Goal: Information Seeking & Learning: Learn about a topic

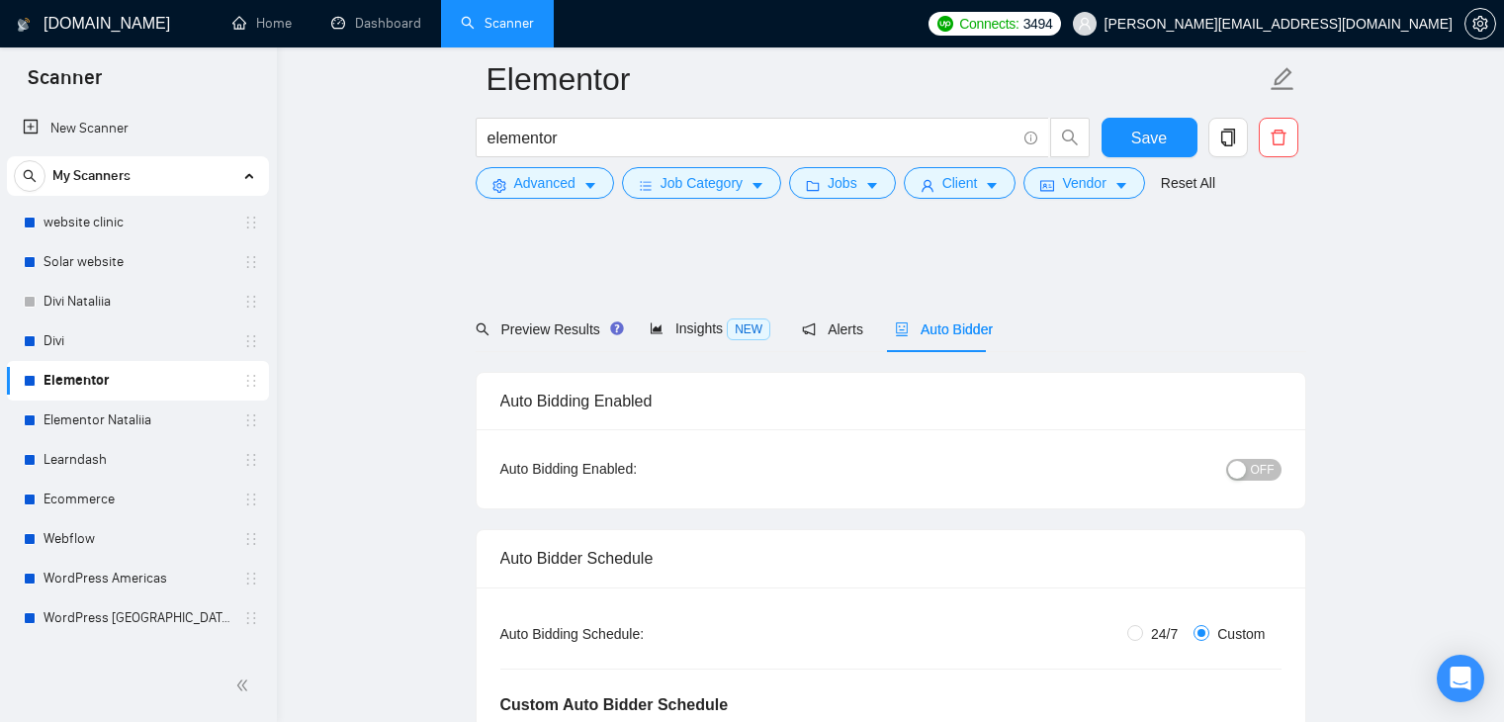
scroll to position [2457, 0]
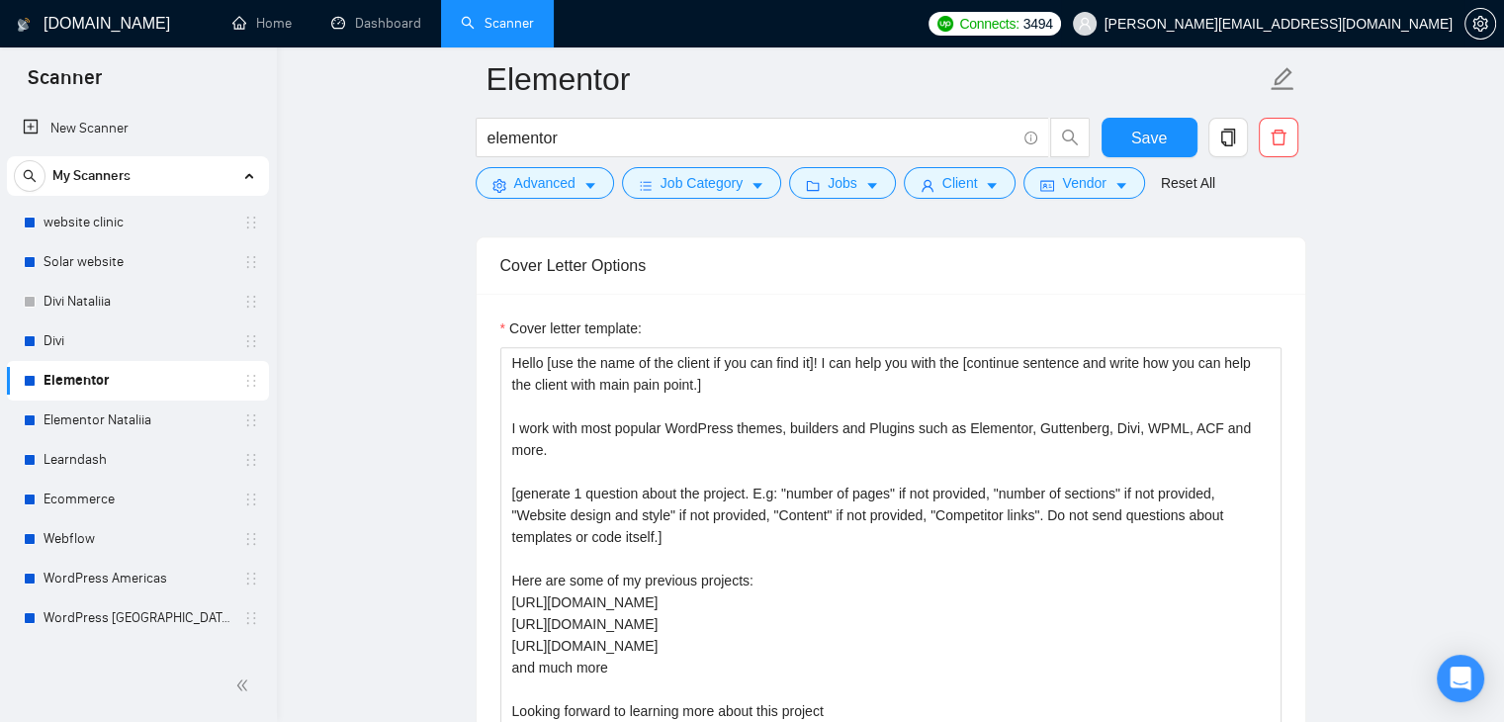
click at [1290, 37] on span "[PERSON_NAME][EMAIL_ADDRESS][DOMAIN_NAME]" at bounding box center [1262, 23] width 403 height 63
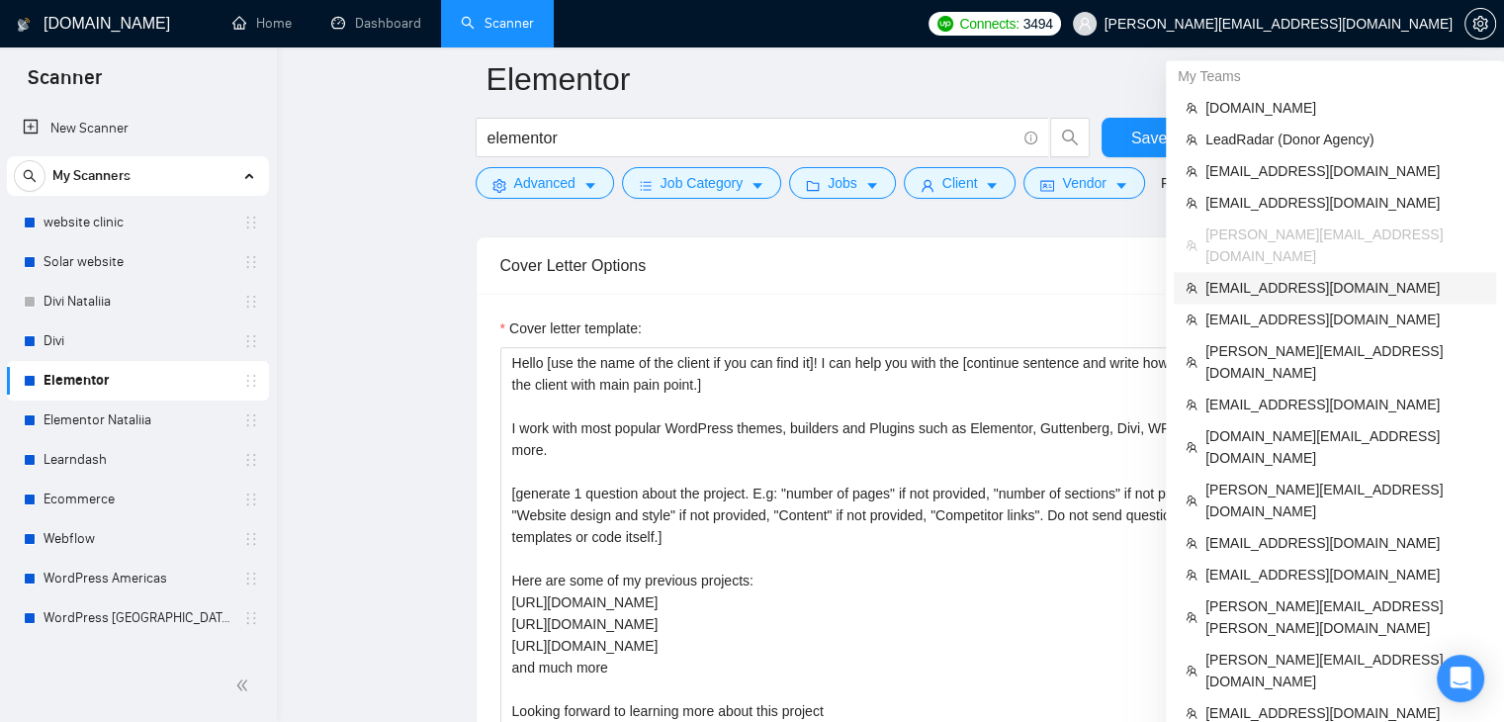
scroll to position [2556, 0]
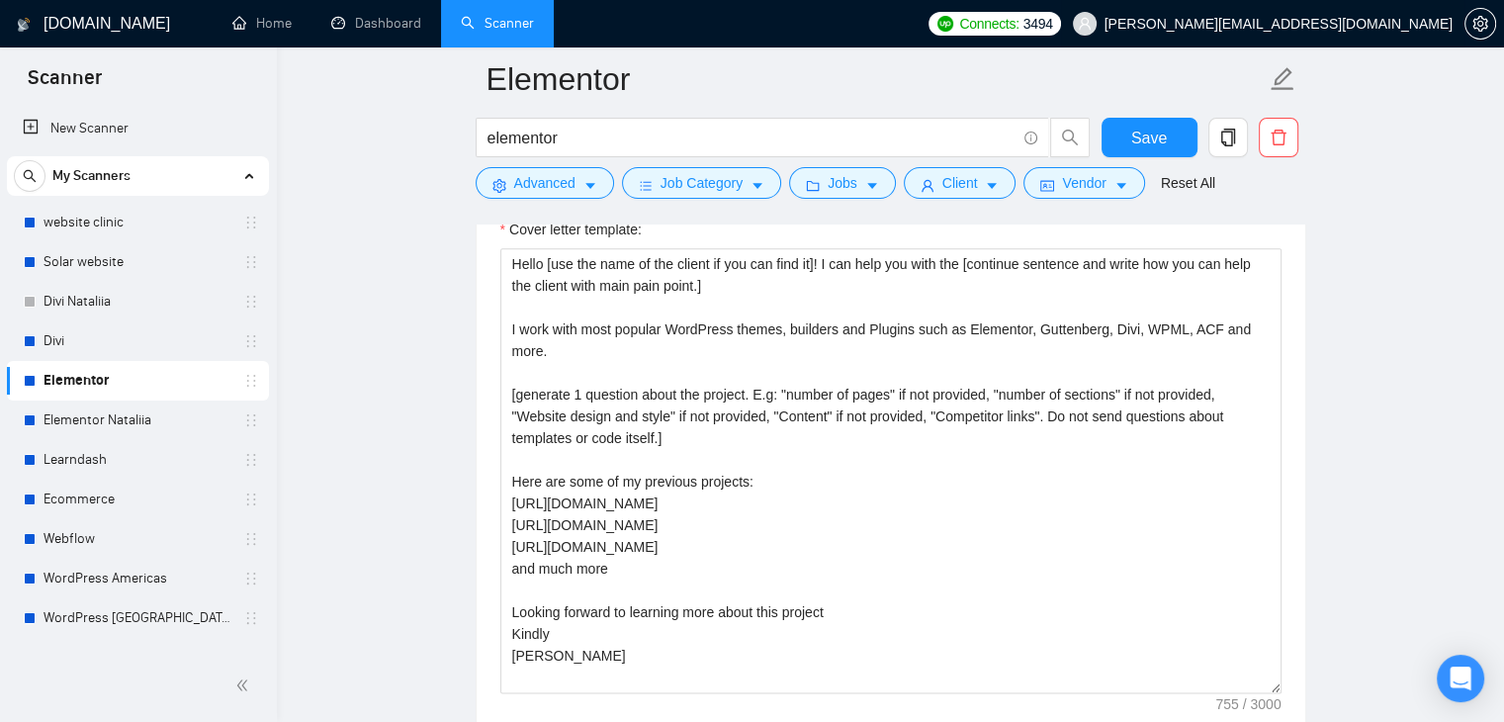
click at [1357, 24] on span "[PERSON_NAME][EMAIL_ADDRESS][DOMAIN_NAME]" at bounding box center [1279, 24] width 348 height 0
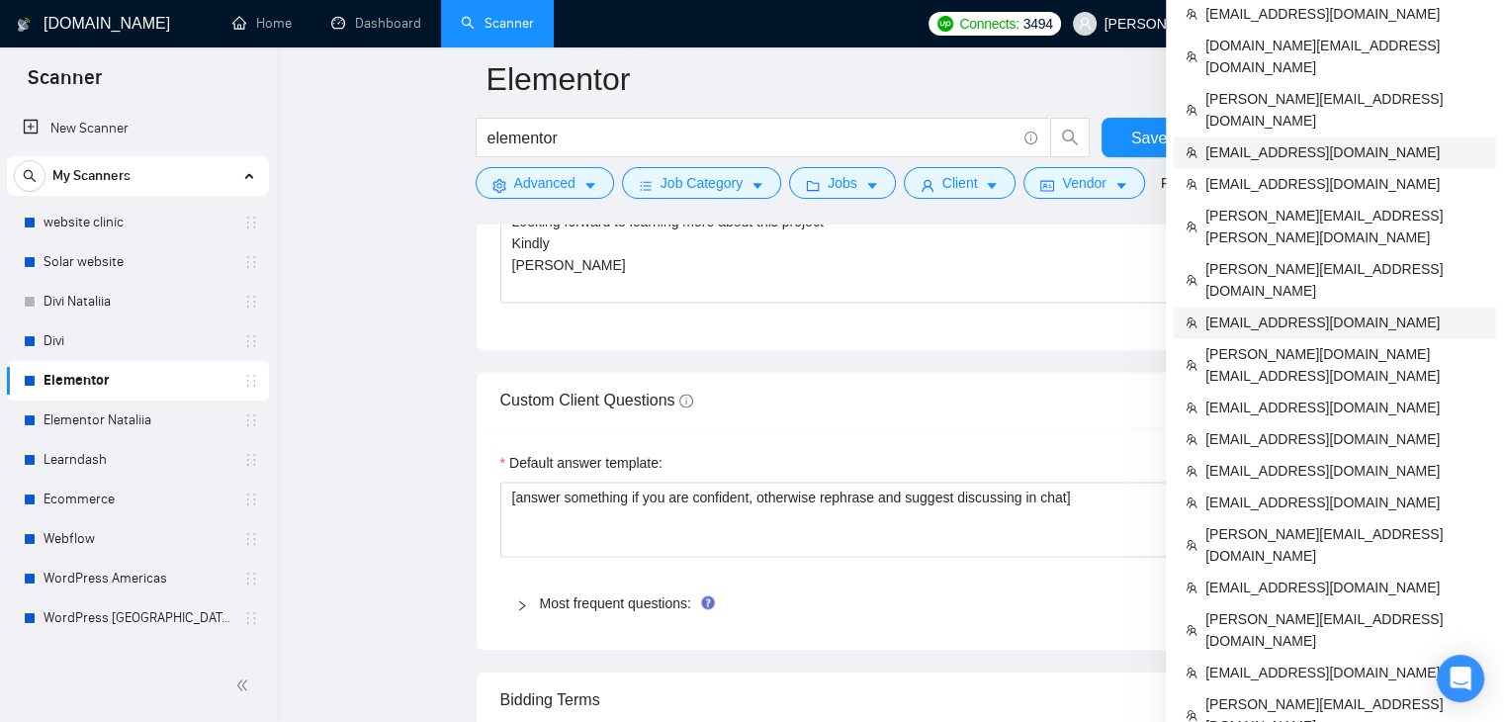
scroll to position [2952, 0]
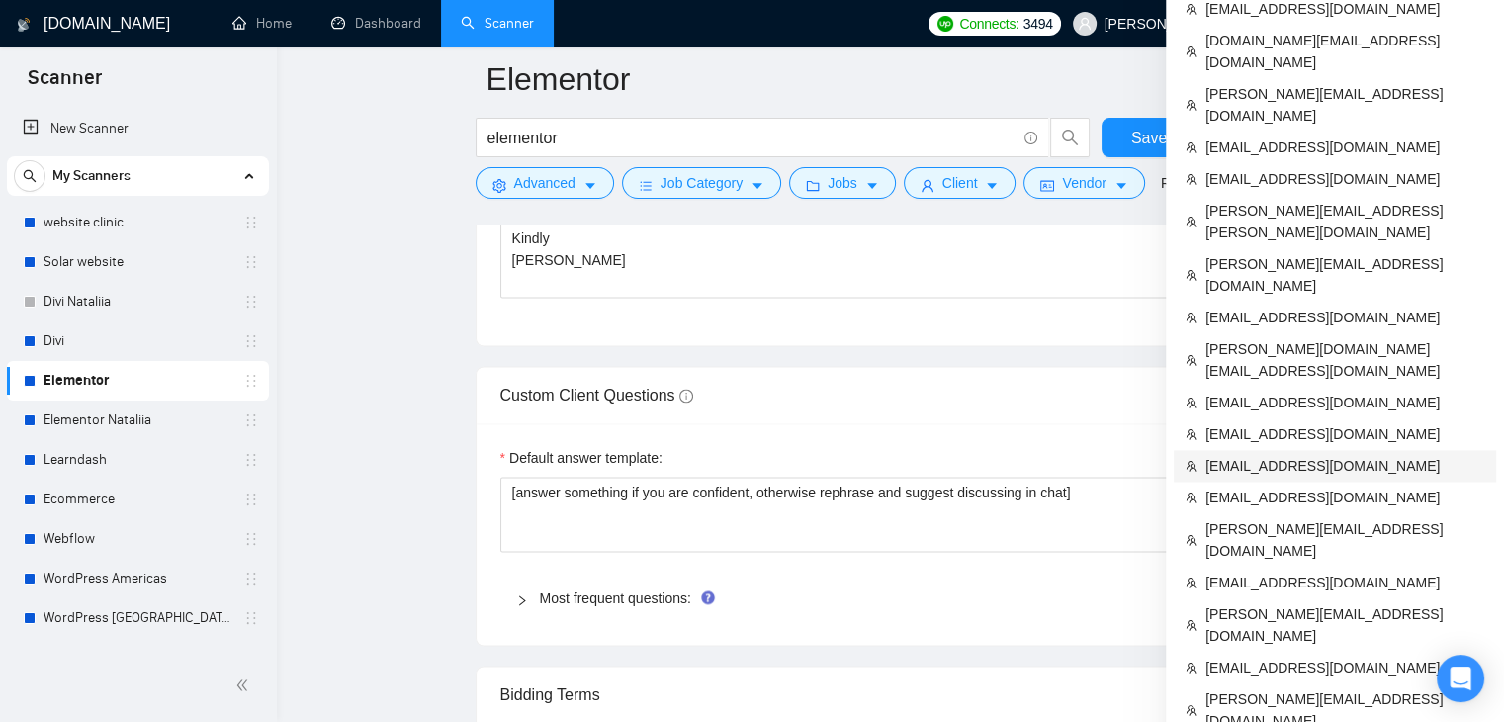
click at [1223, 455] on span "[EMAIL_ADDRESS][DOMAIN_NAME]" at bounding box center [1344, 466] width 279 height 22
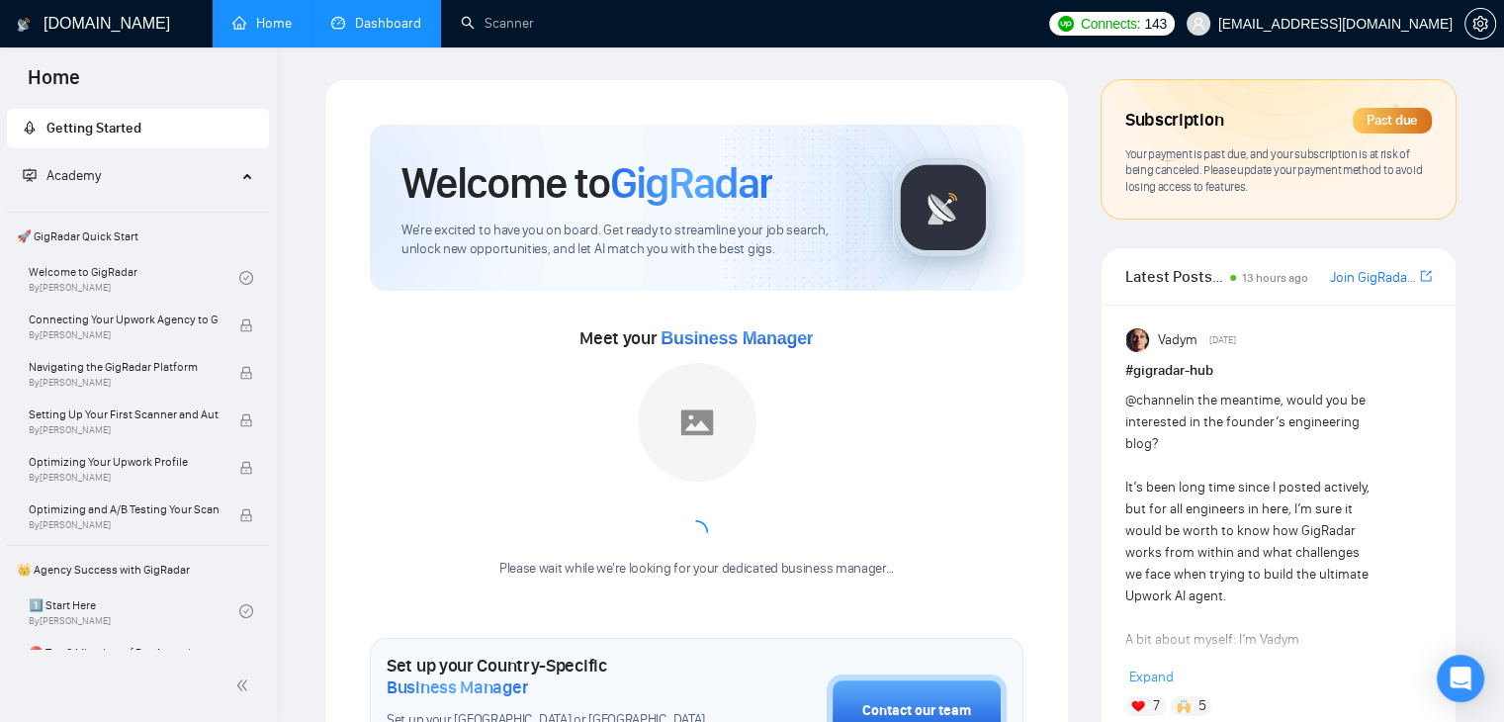
click at [350, 28] on link "Dashboard" at bounding box center [376, 23] width 90 height 17
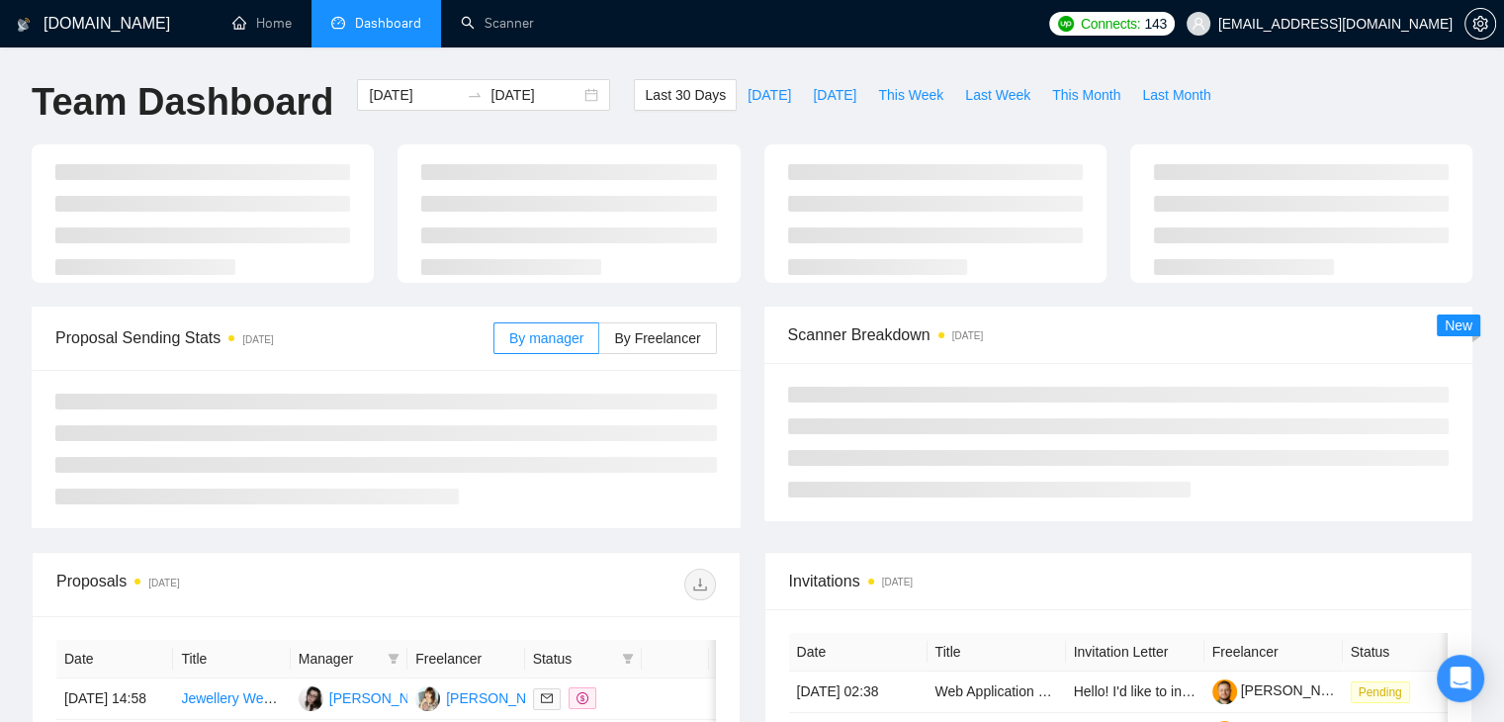
type input "[DATE]"
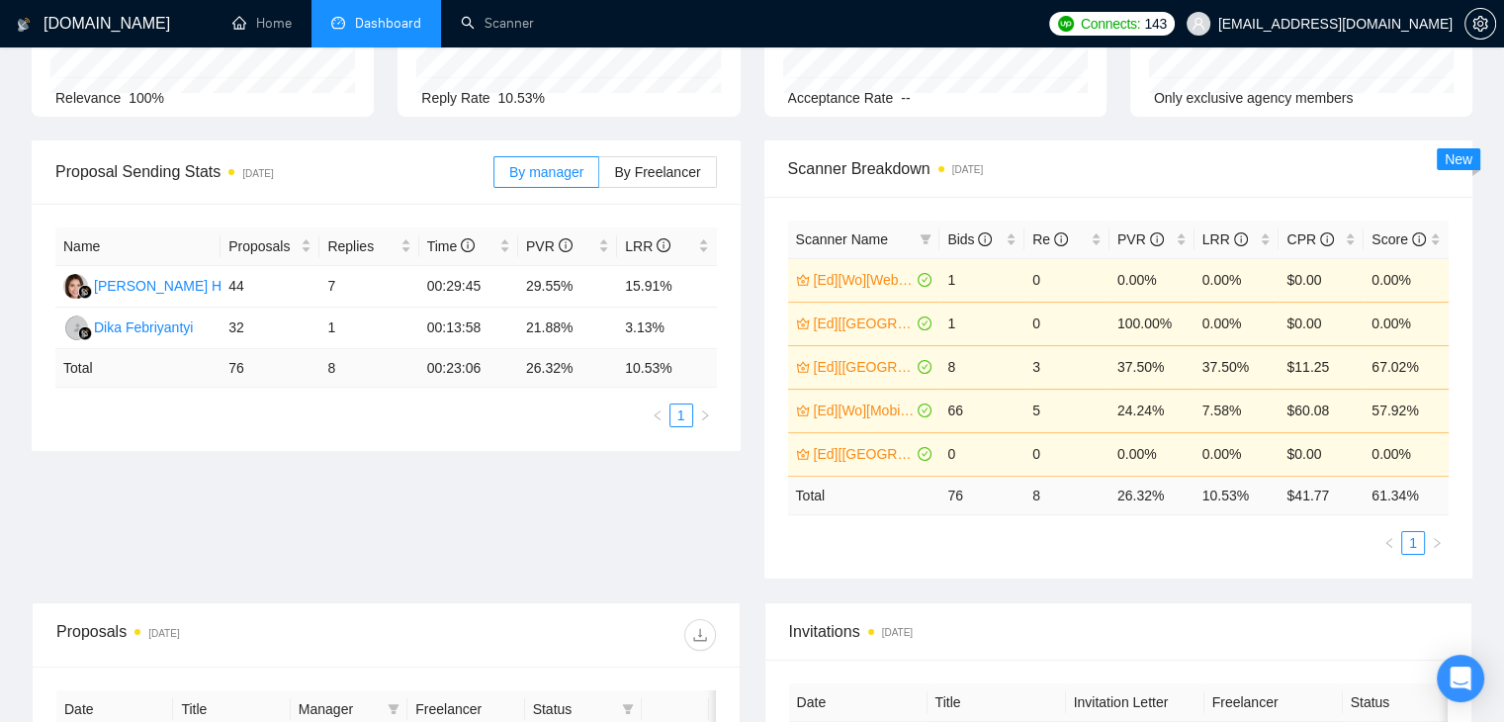
scroll to position [198, 0]
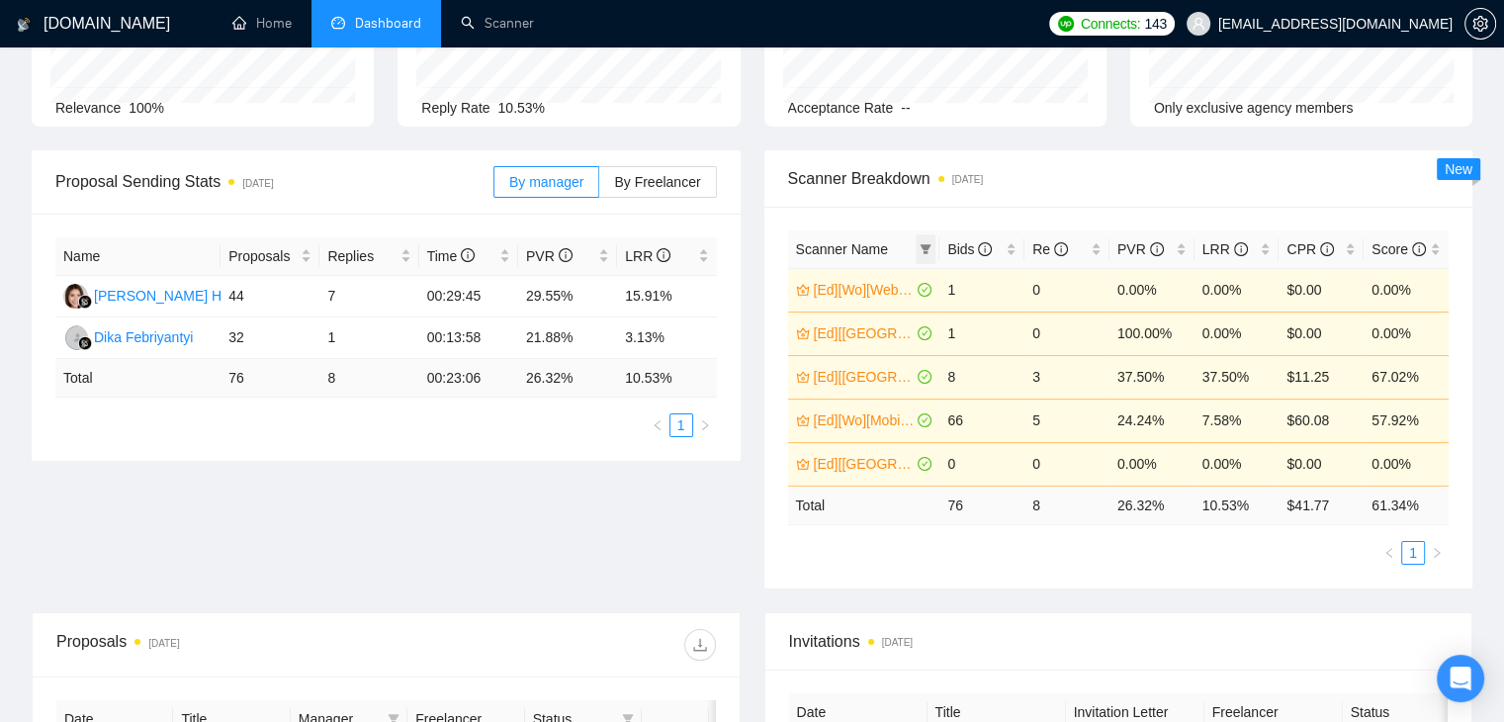
click at [924, 253] on icon "filter" at bounding box center [926, 249] width 11 height 10
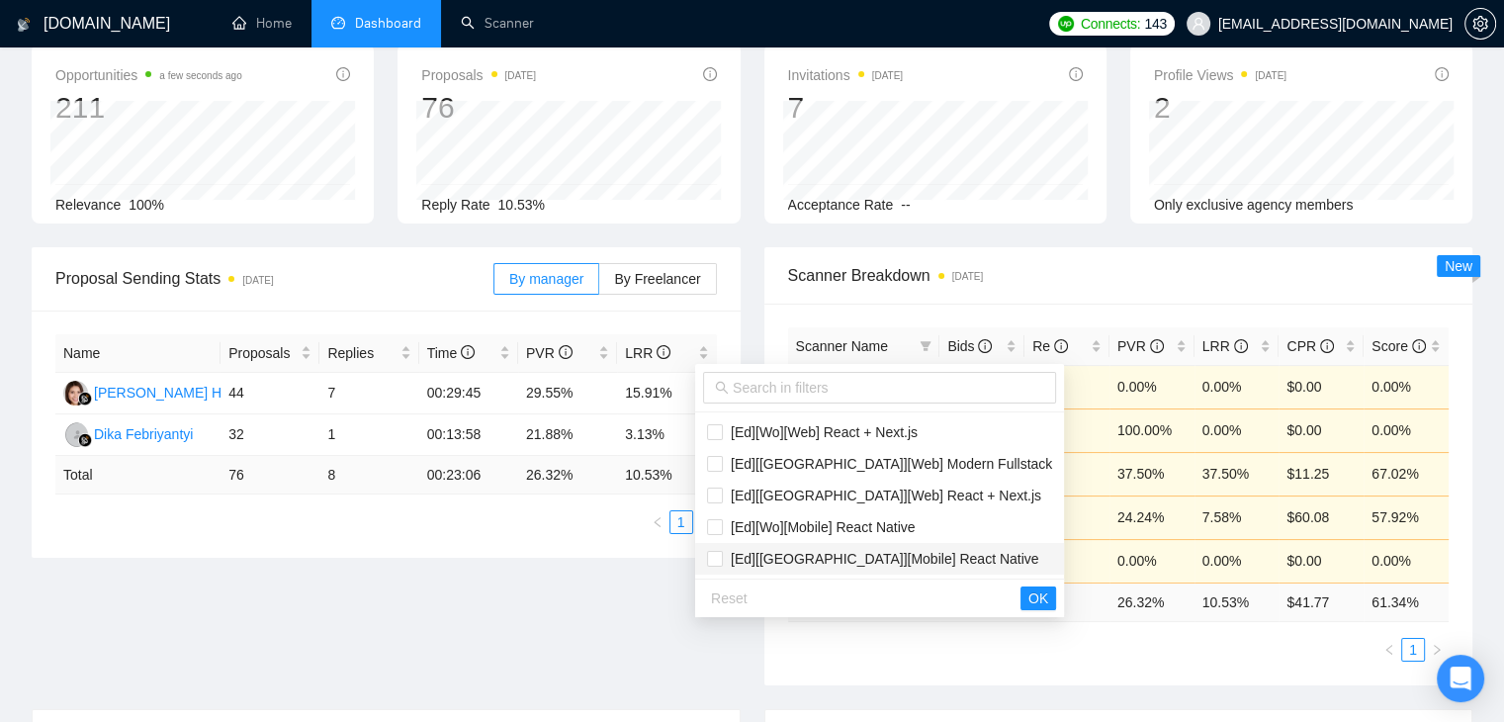
scroll to position [99, 0]
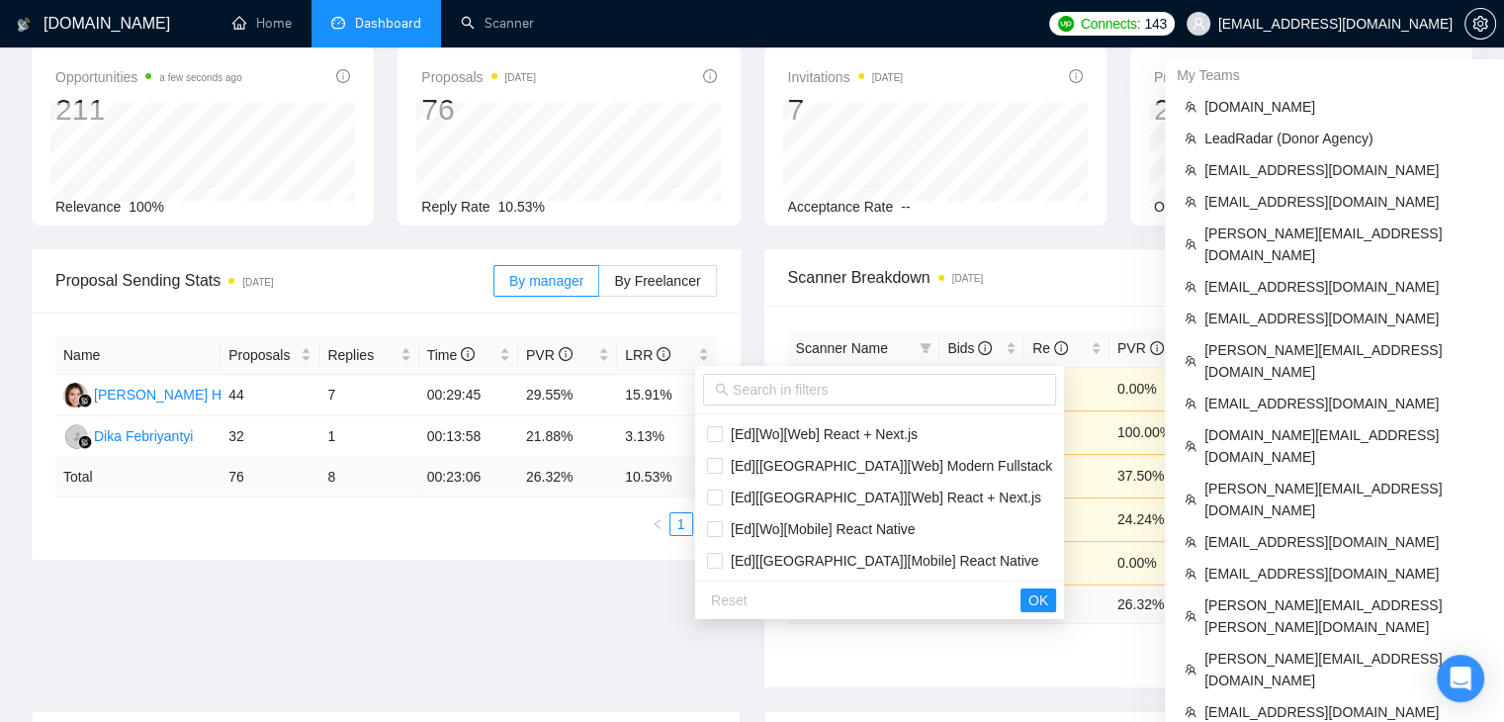
click at [1386, 24] on span "[EMAIL_ADDRESS][DOMAIN_NAME]" at bounding box center [1335, 24] width 234 height 0
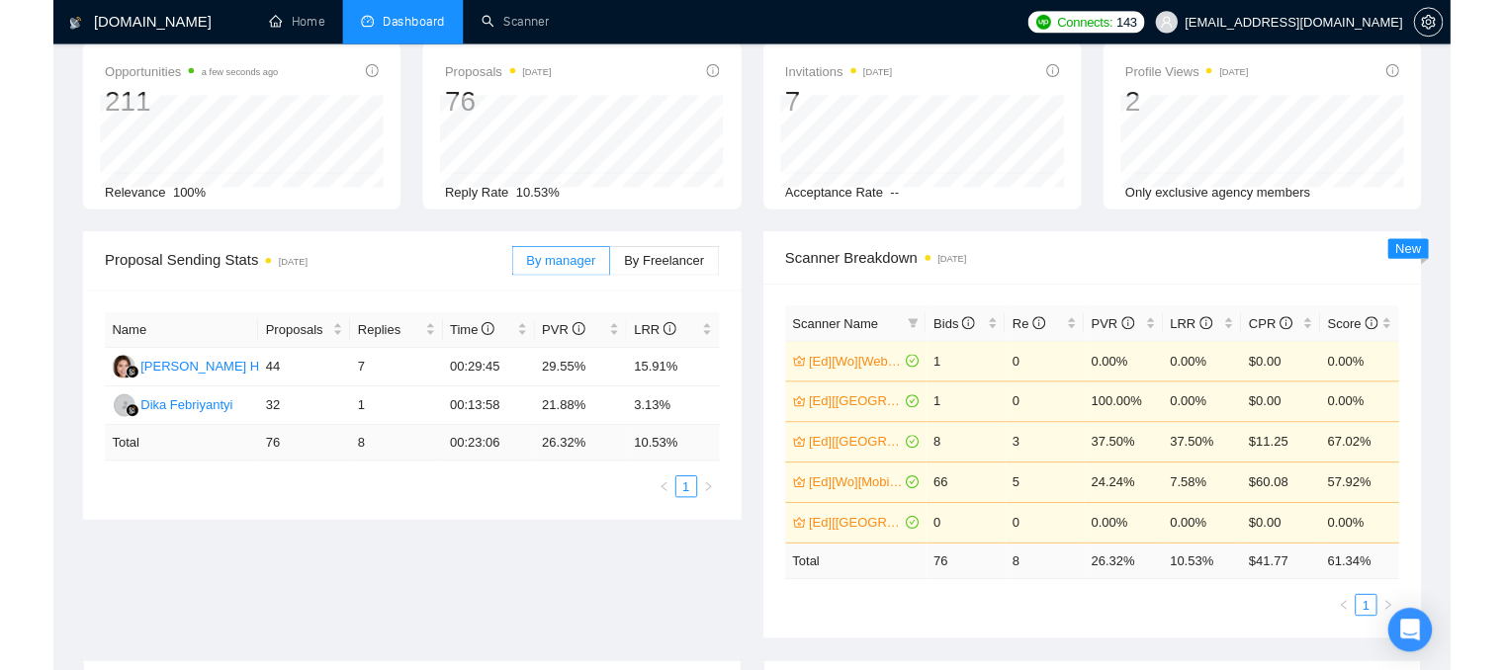
scroll to position [0, 0]
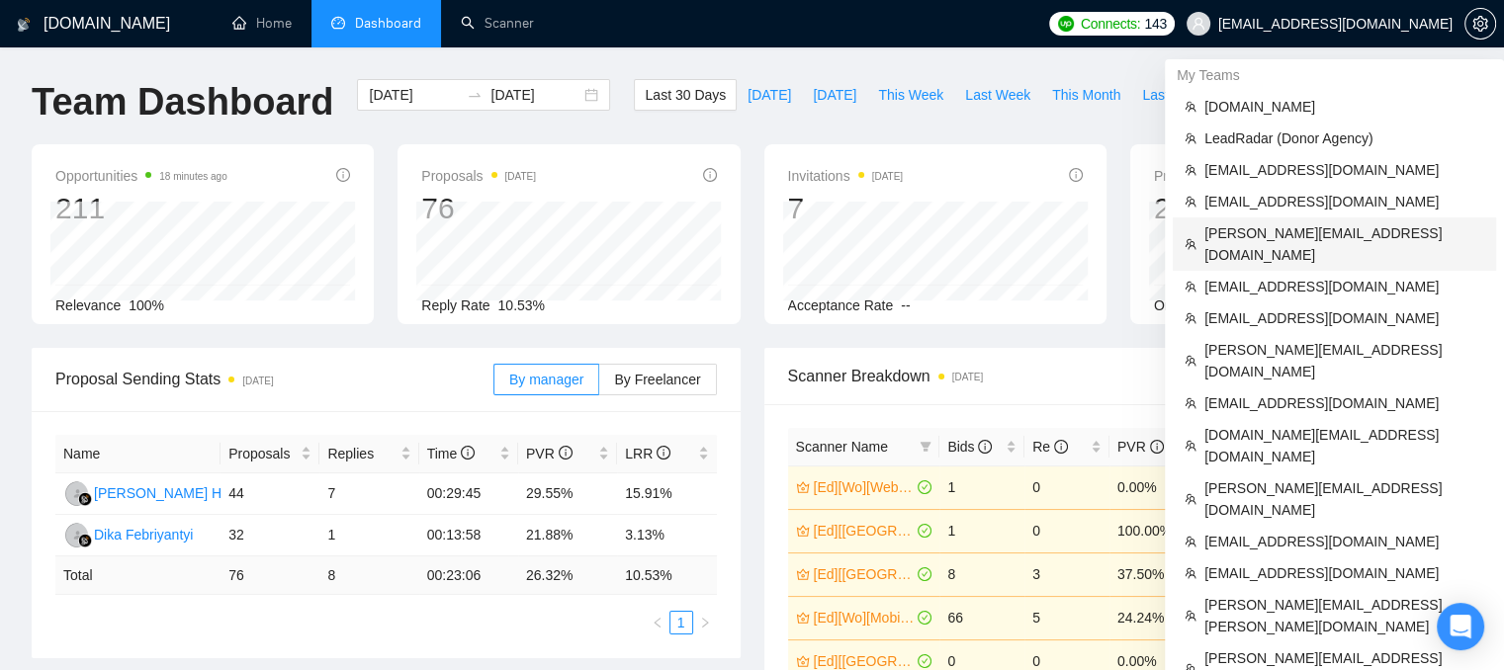
click at [1278, 237] on span "[PERSON_NAME][EMAIL_ADDRESS][DOMAIN_NAME]" at bounding box center [1344, 244] width 280 height 44
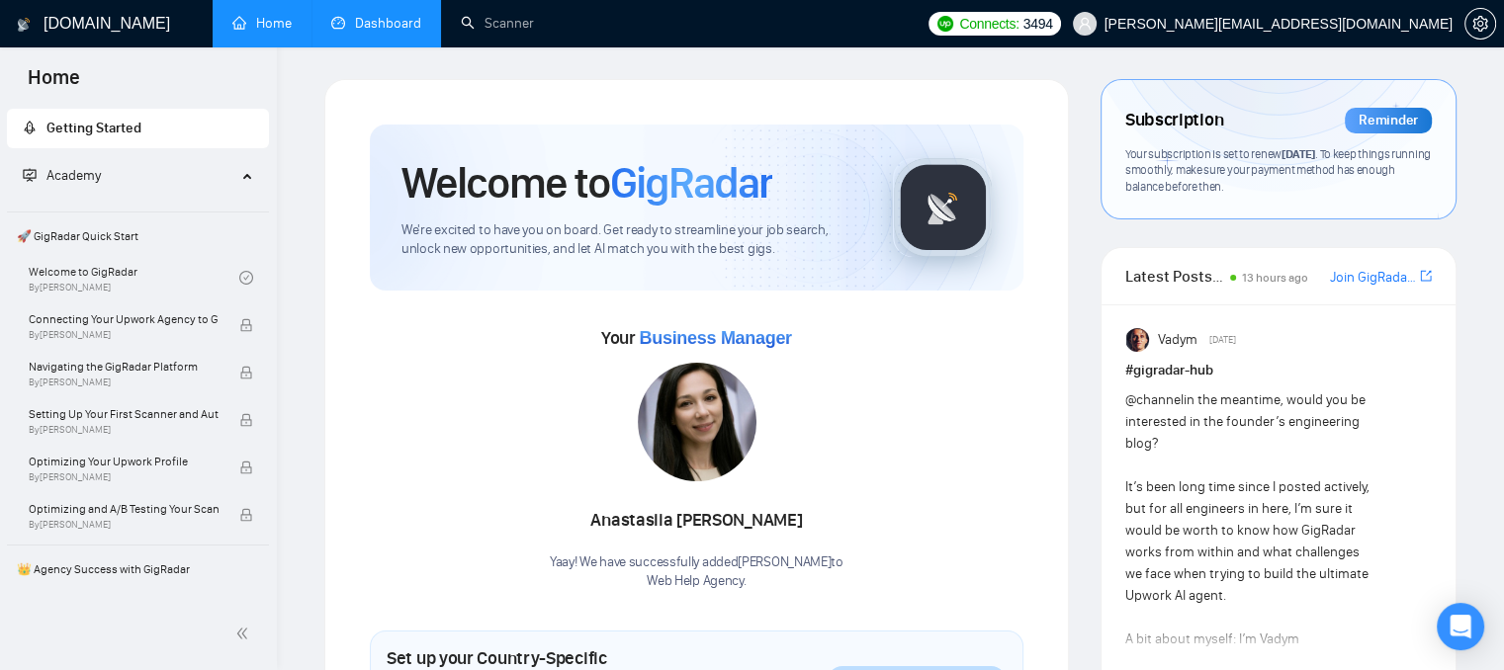
click at [355, 29] on link "Dashboard" at bounding box center [376, 23] width 90 height 17
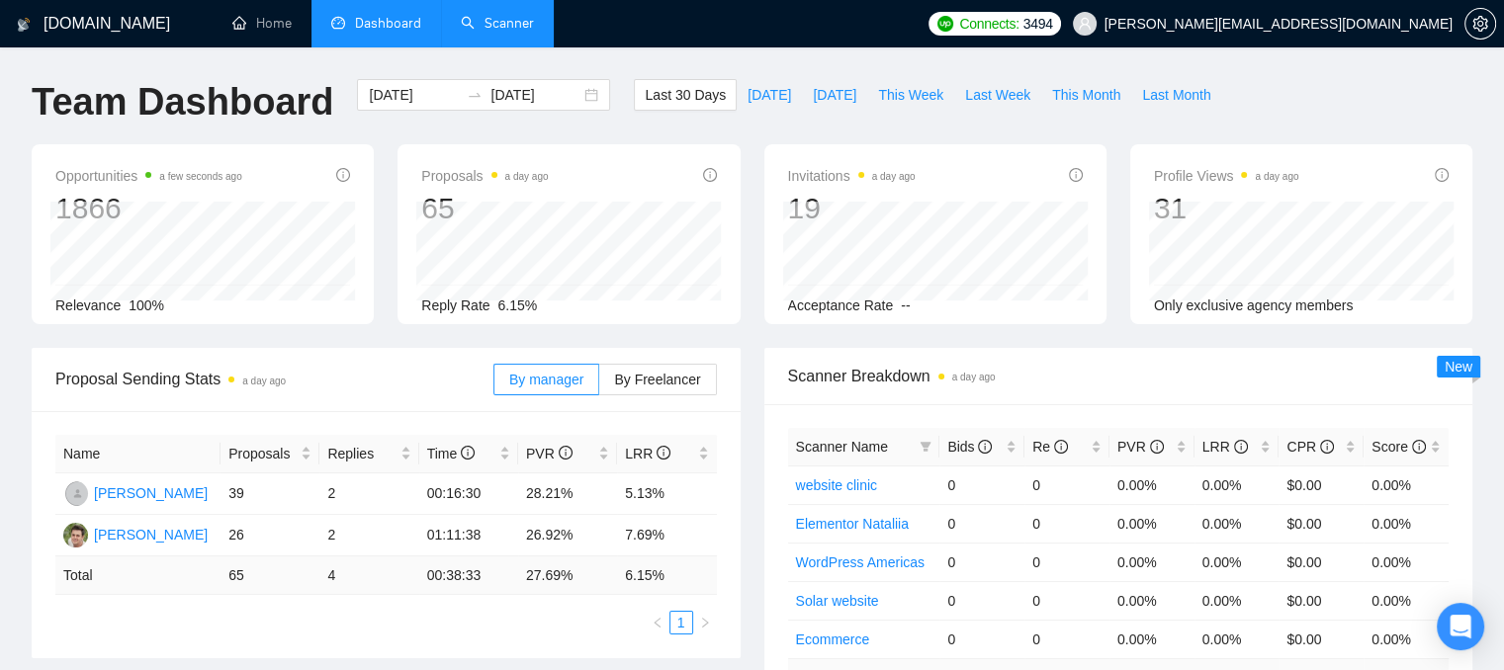
click at [465, 24] on link "Scanner" at bounding box center [497, 23] width 73 height 17
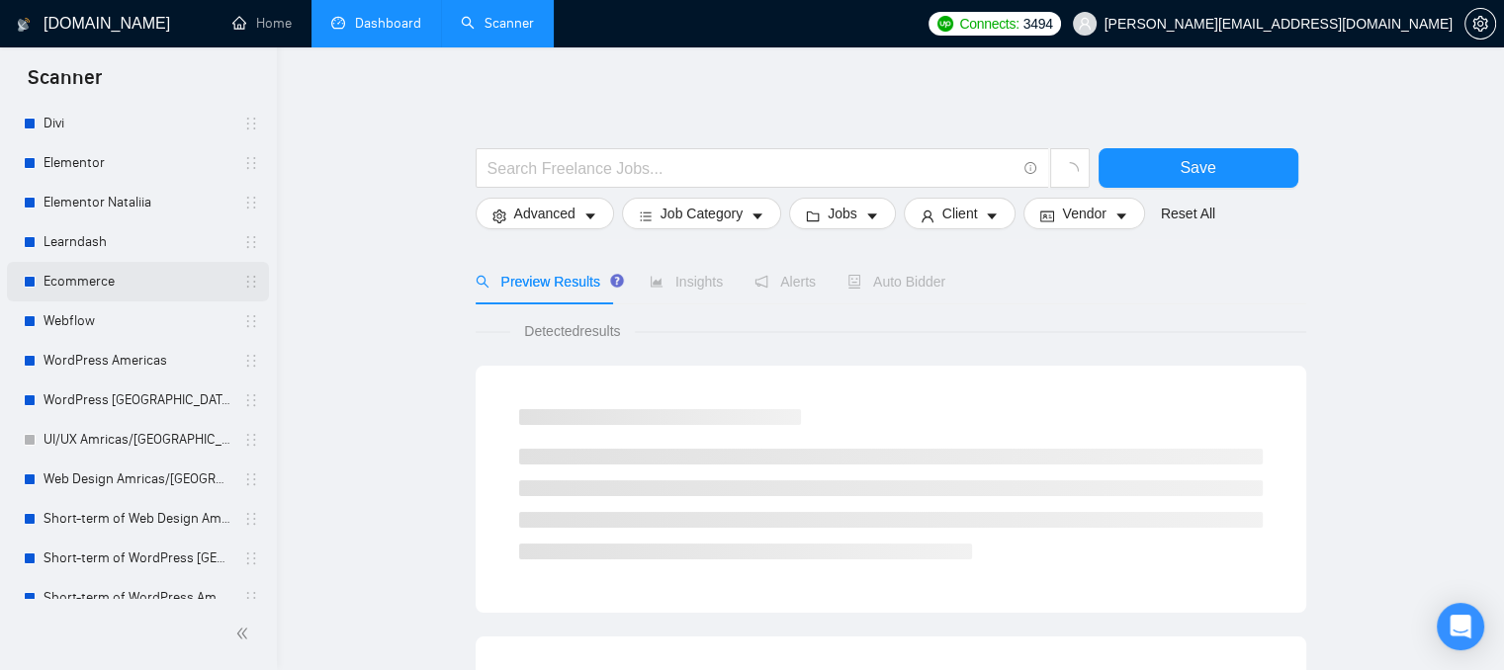
scroll to position [119, 0]
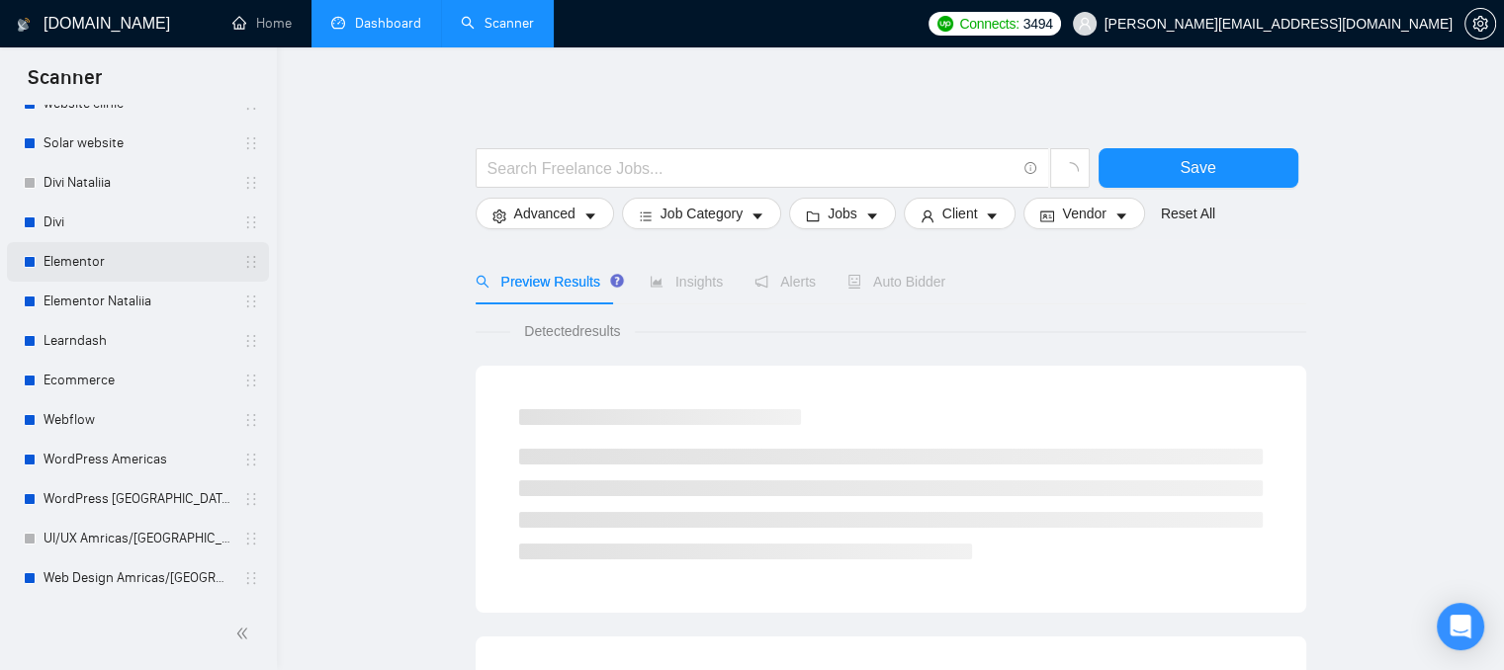
click at [80, 273] on link "Elementor" at bounding box center [138, 262] width 188 height 40
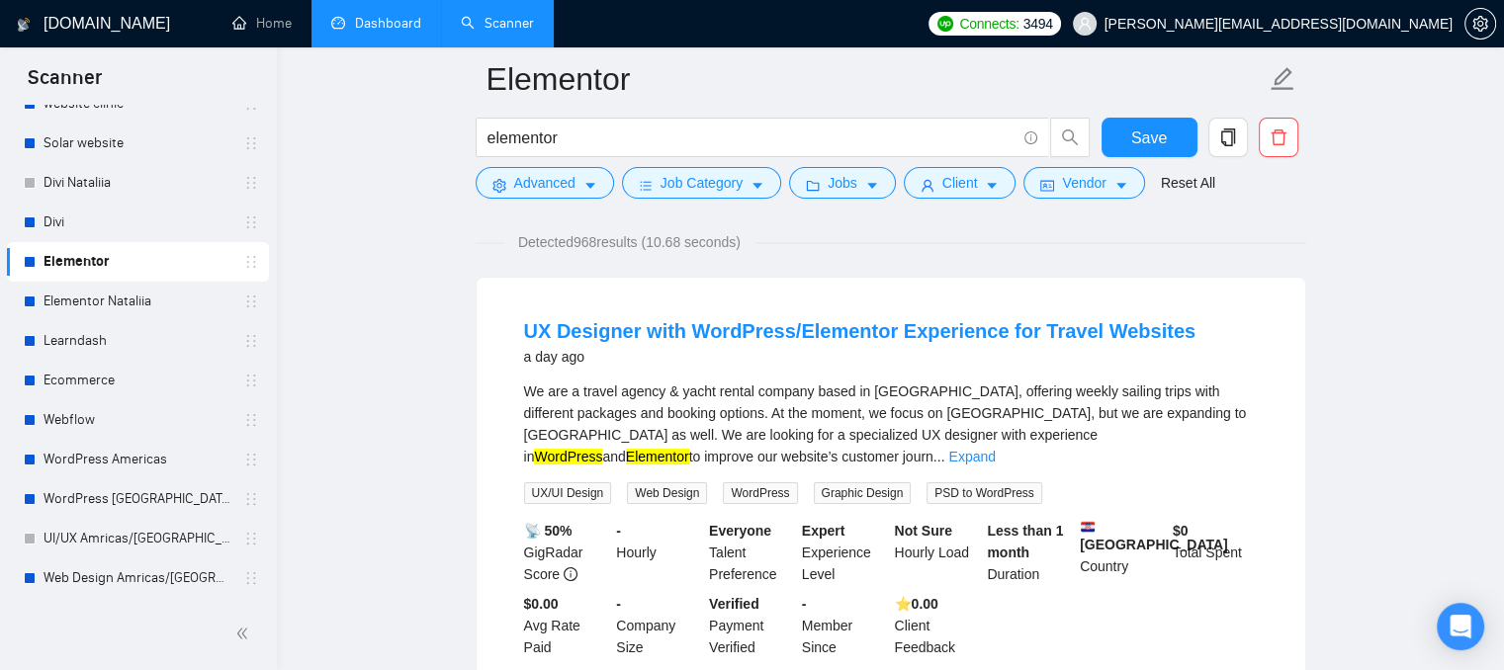
scroll to position [297, 0]
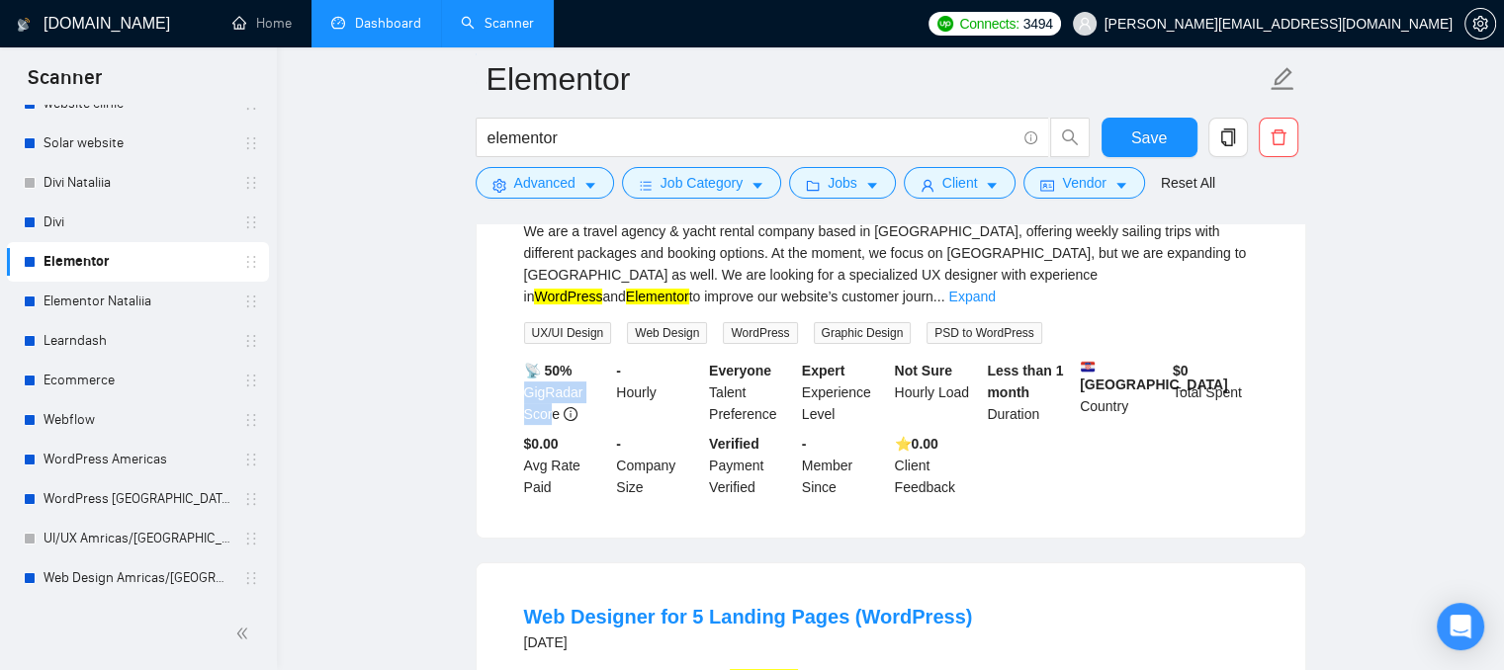
drag, startPoint x: 552, startPoint y: 400, endPoint x: 513, endPoint y: 369, distance: 49.9
click at [513, 369] on li "UX Designer with WordPress/Elementor Experience for Travel Websites a day ago W…" at bounding box center [890, 327] width 781 height 373
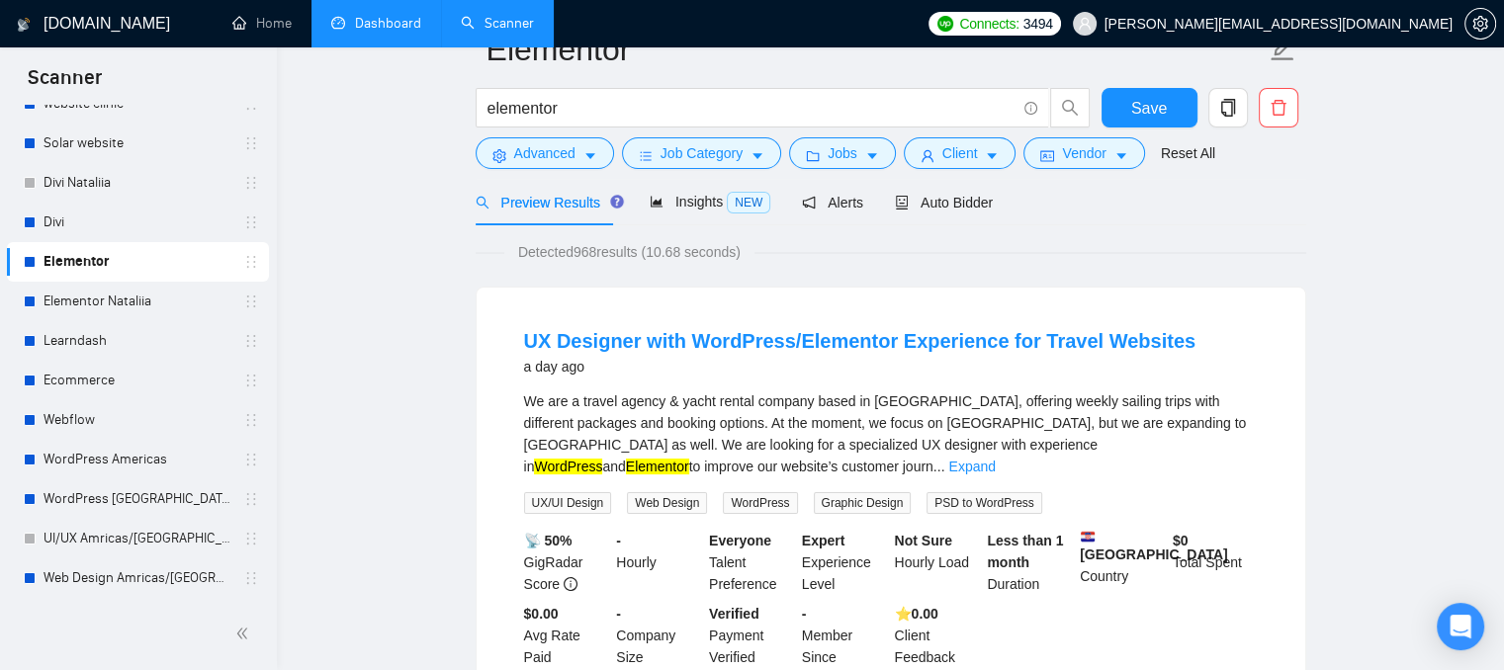
scroll to position [0, 0]
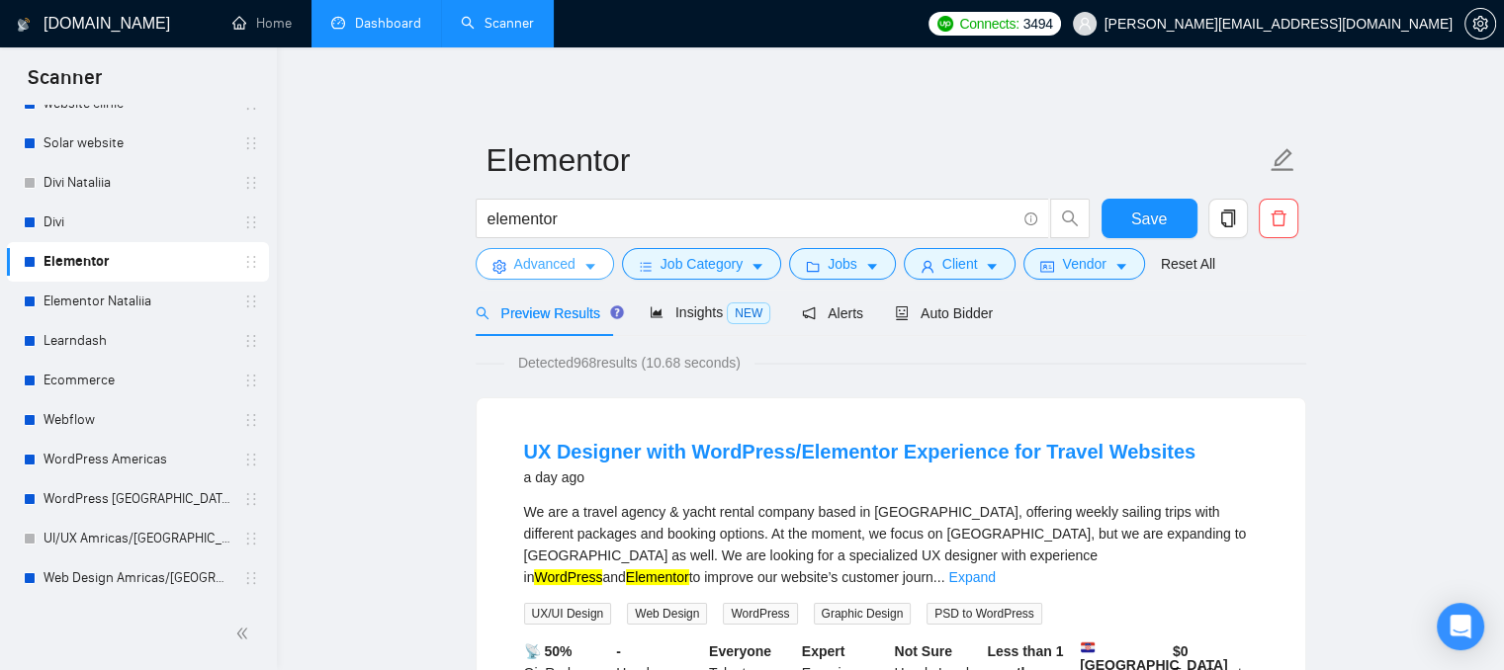
click at [564, 262] on span "Advanced" at bounding box center [544, 264] width 61 height 22
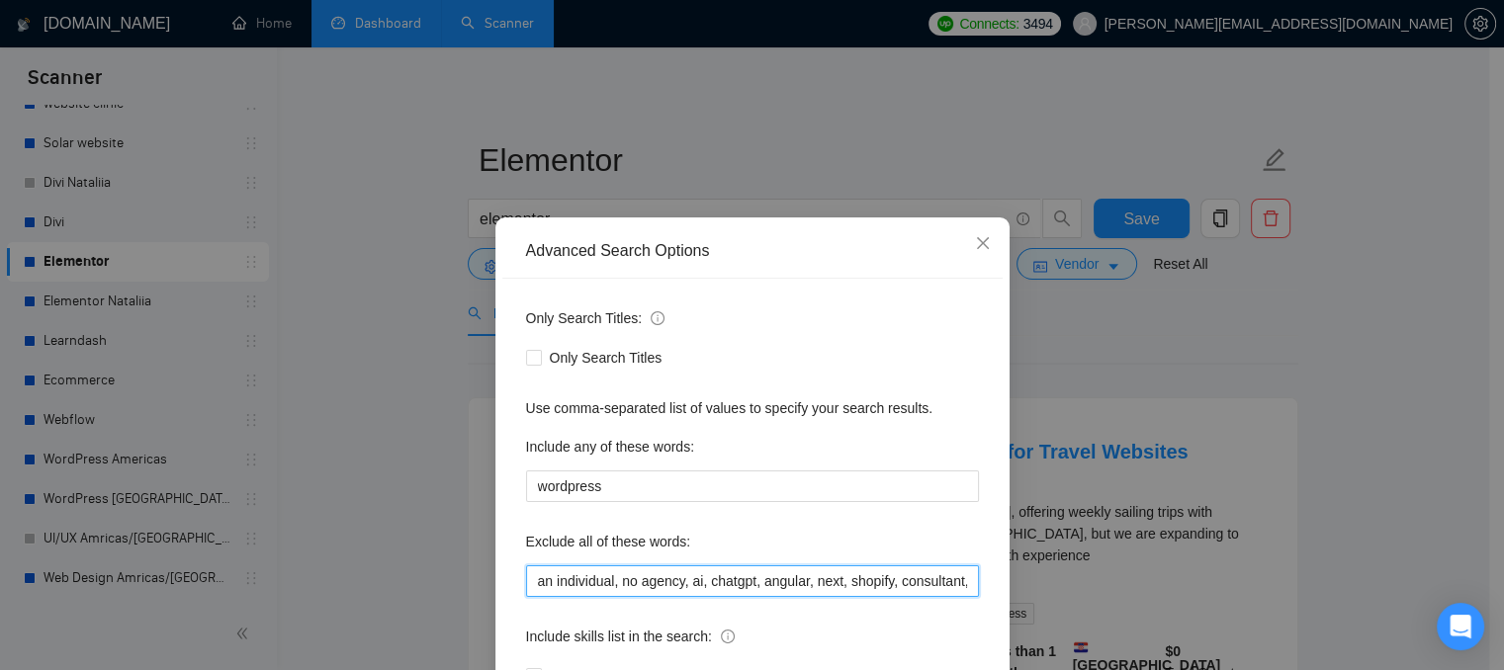
click at [621, 578] on input "an individual, no agency, ai, chatgpt, angular, next, shopify, consultant, bitr…" at bounding box center [752, 582] width 453 height 32
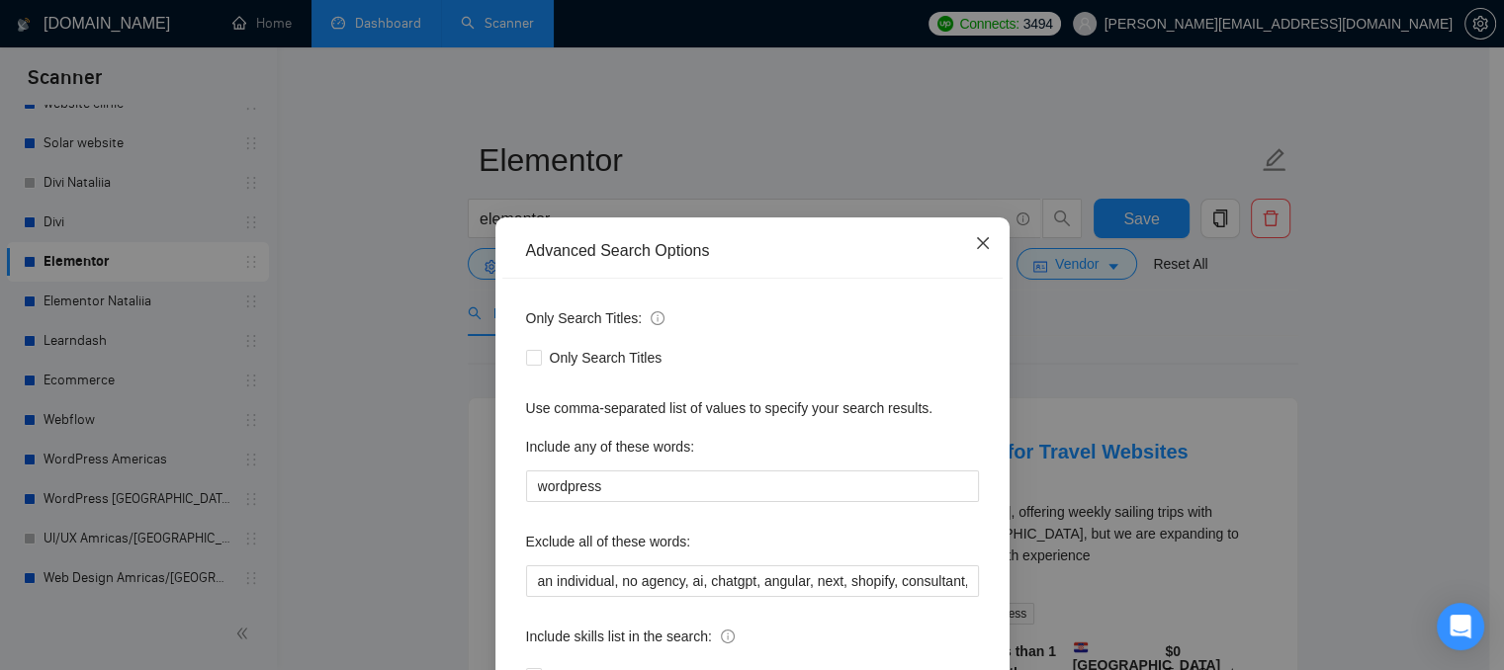
click at [976, 244] on icon "close" at bounding box center [983, 243] width 16 height 16
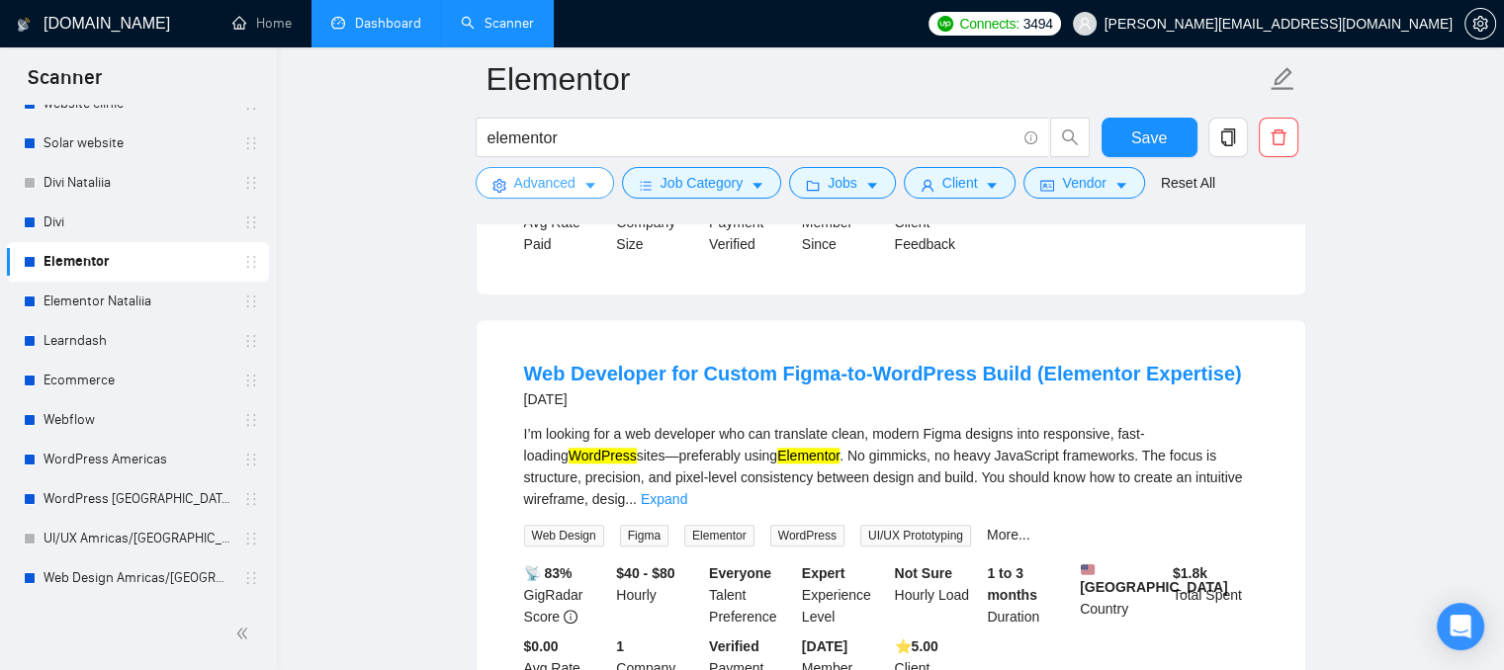
scroll to position [1483, 0]
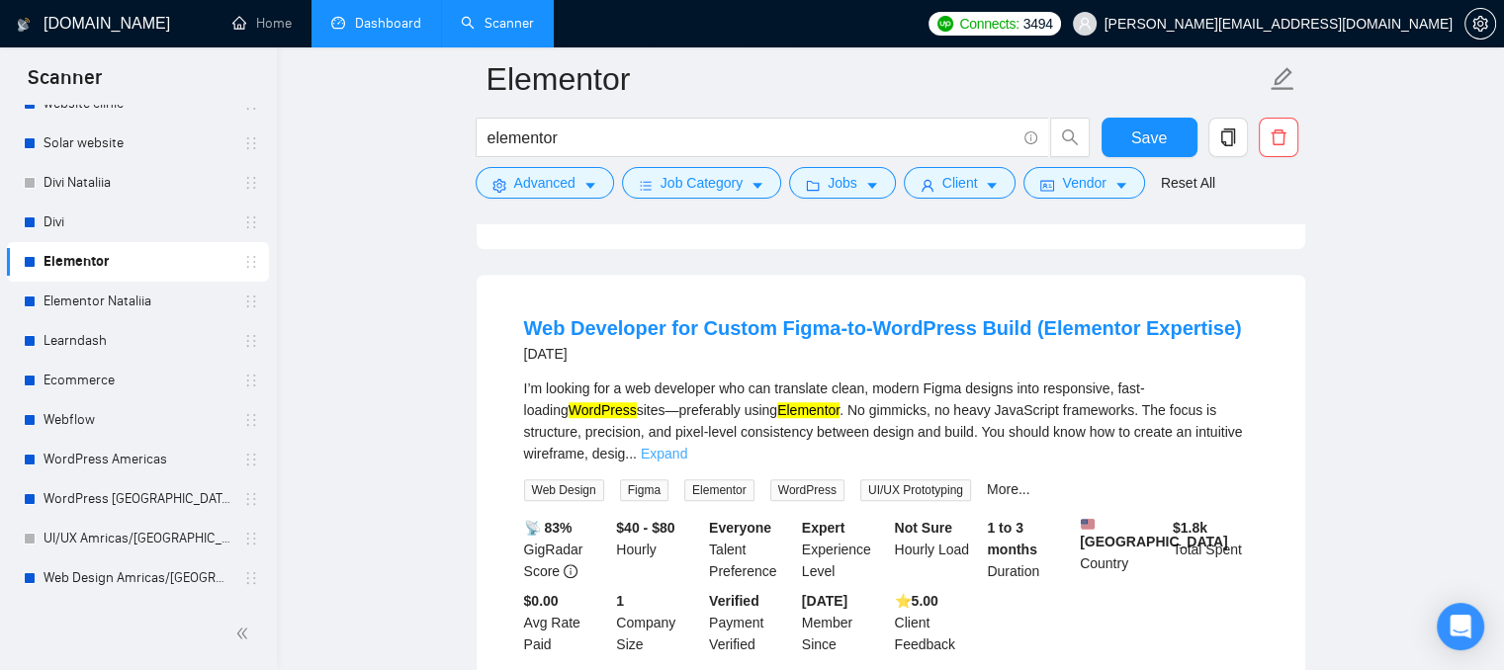
click at [687, 446] on link "Expand" at bounding box center [664, 454] width 46 height 16
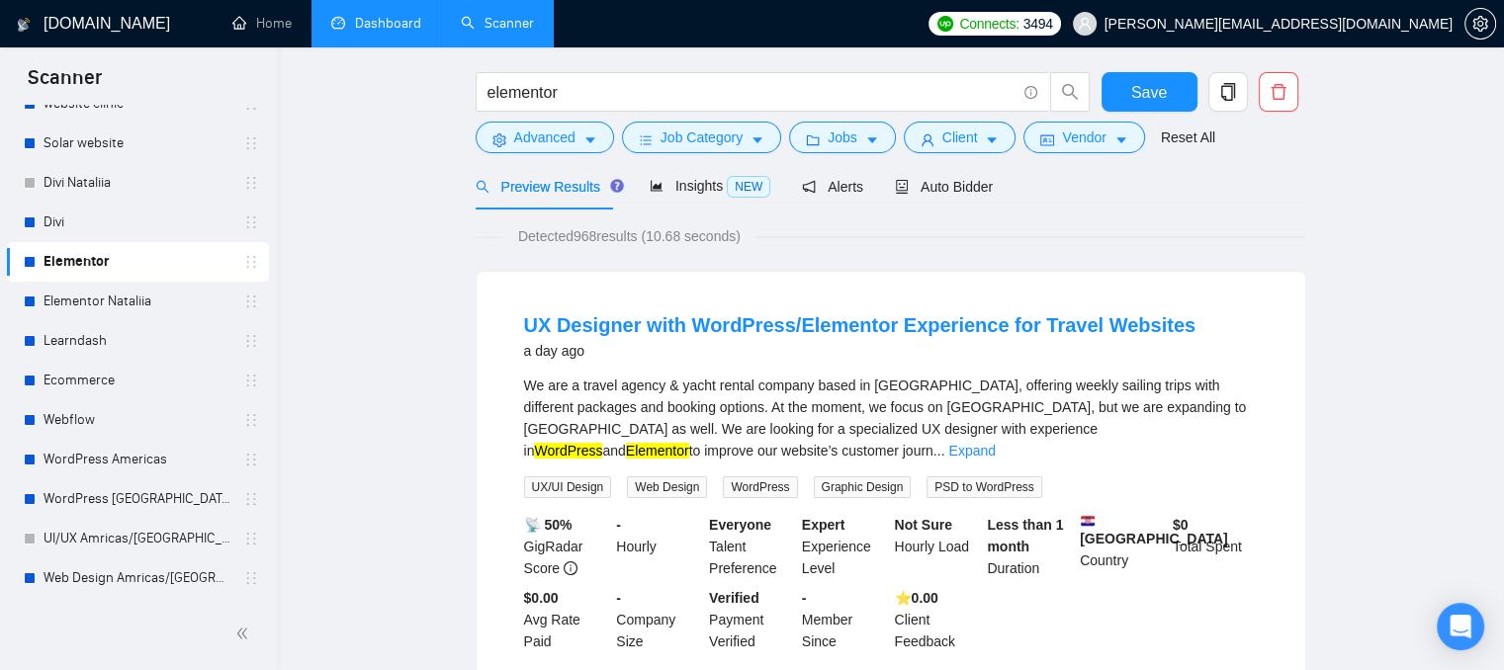
scroll to position [0, 0]
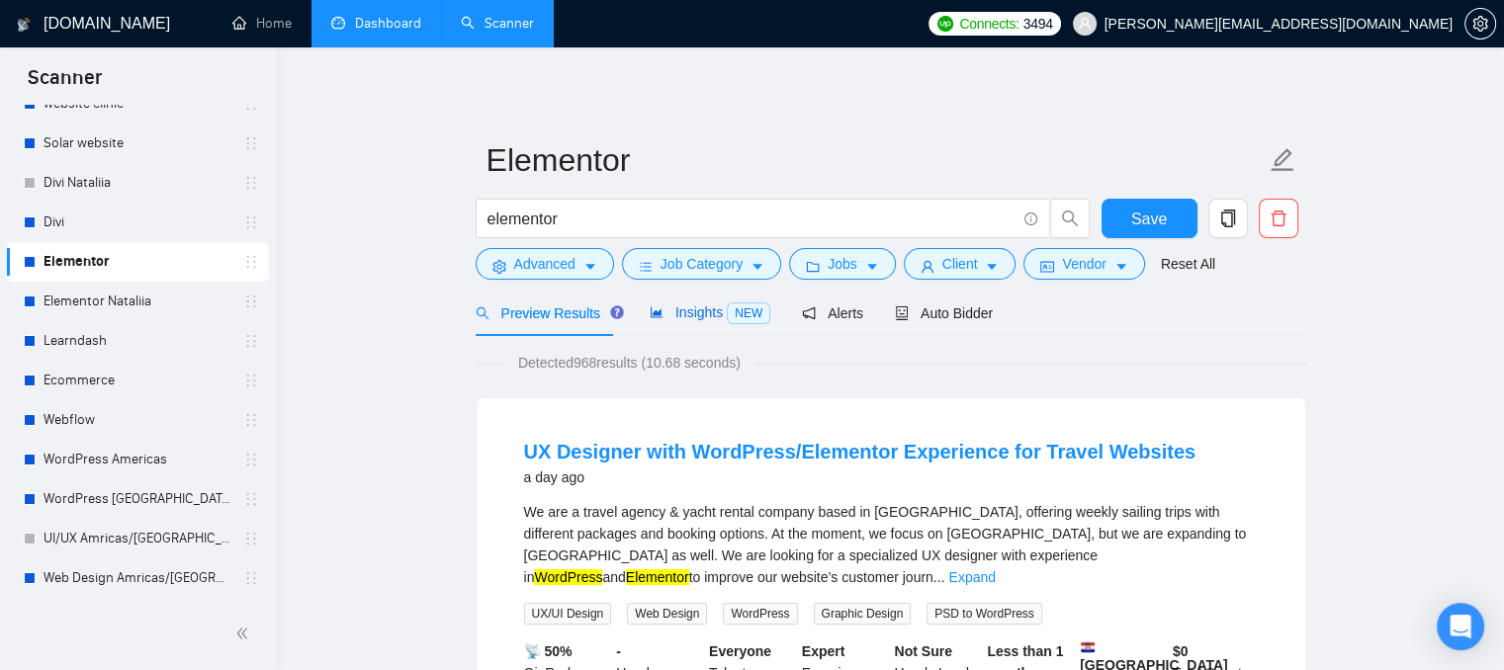
click at [695, 312] on span "Insights NEW" at bounding box center [710, 313] width 121 height 16
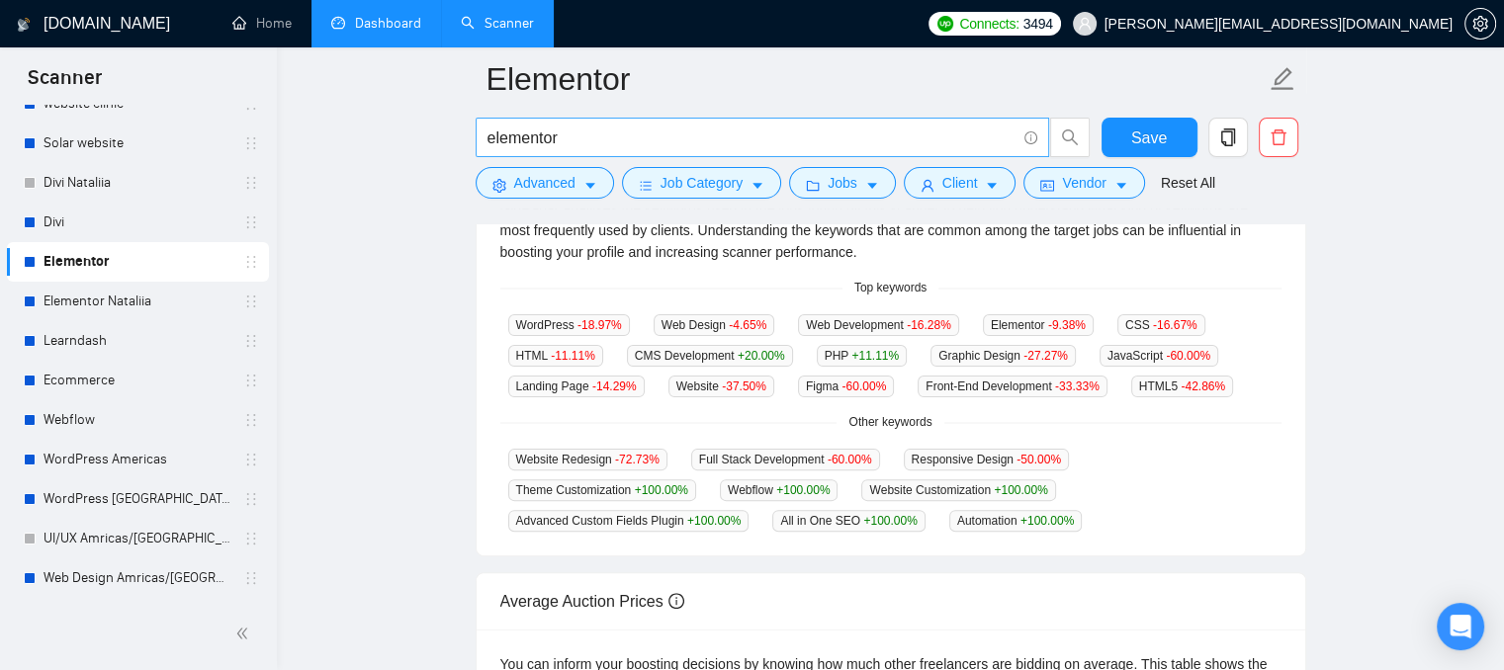
scroll to position [494, 0]
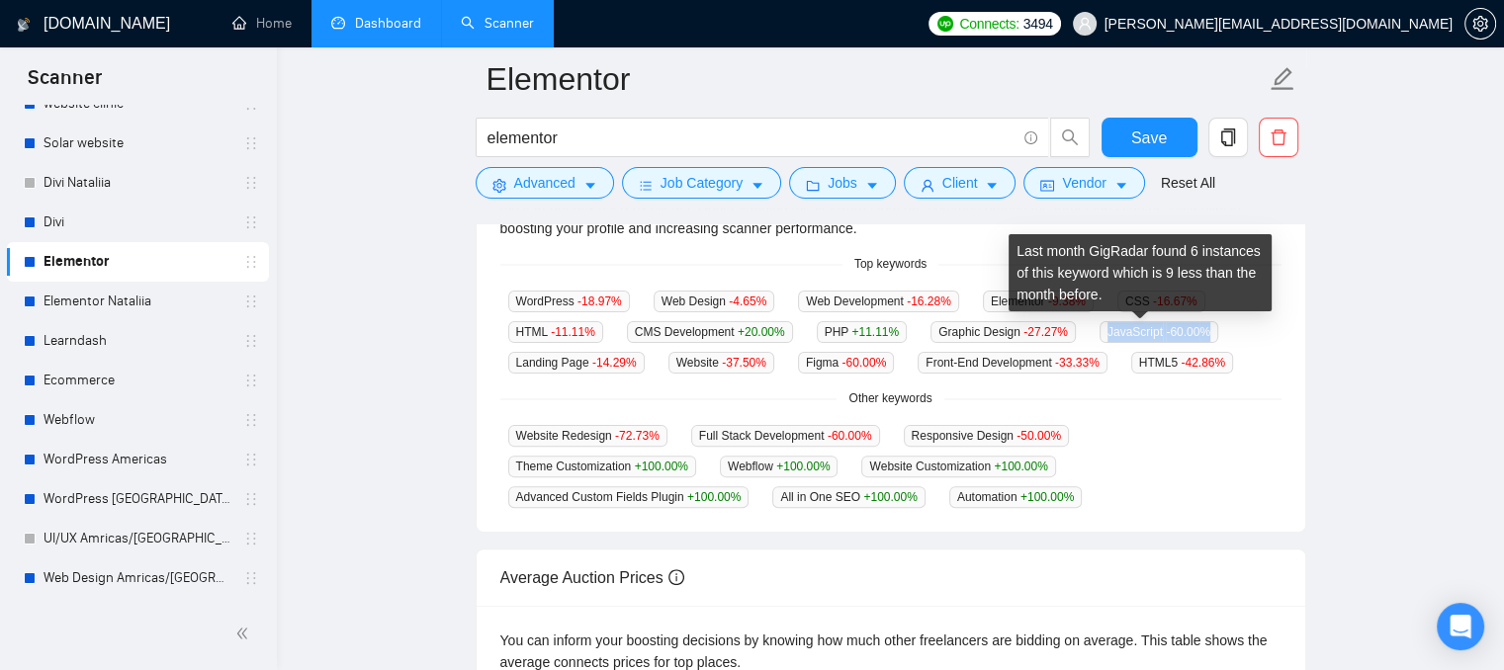
drag, startPoint x: 1215, startPoint y: 329, endPoint x: 1090, endPoint y: 337, distance: 125.8
click at [1090, 337] on div "WordPress -18.97 % Web Design -4.65 % Web Development -16.28 % Elementor -9.38 …" at bounding box center [890, 332] width 781 height 84
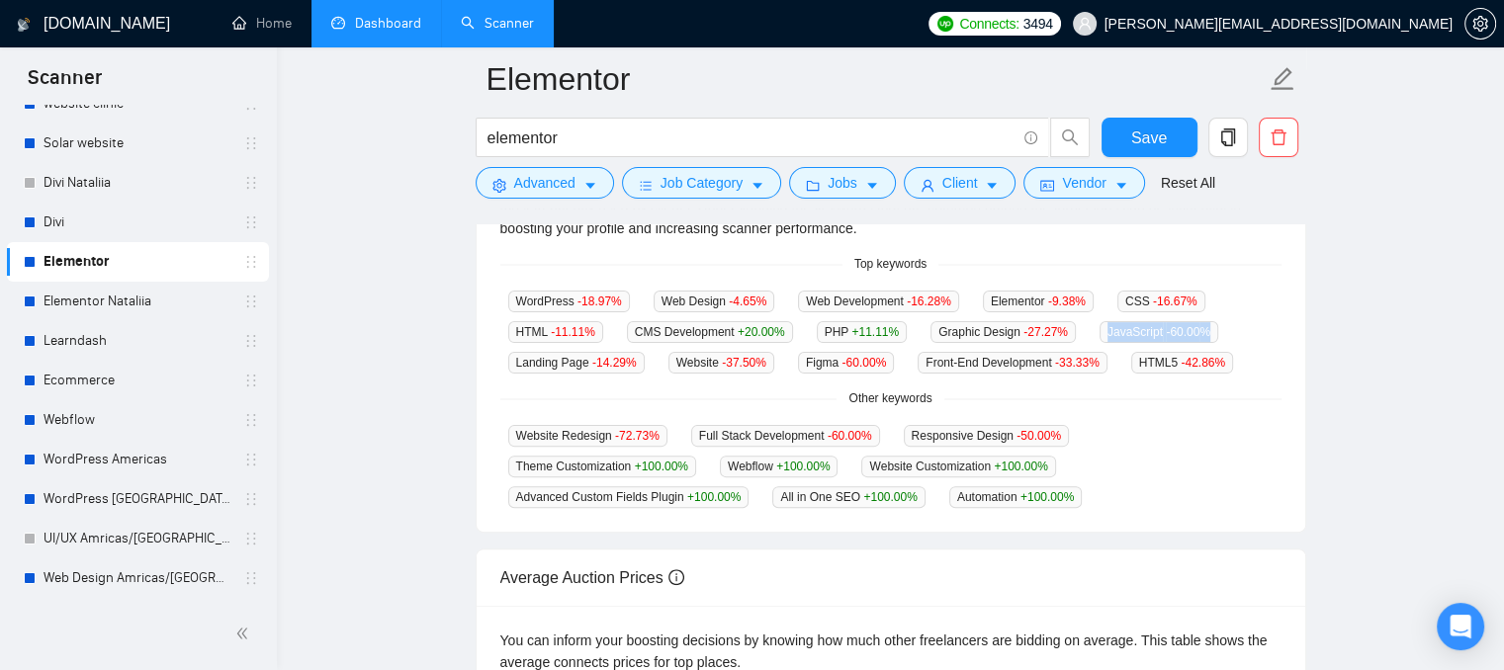
click at [361, 32] on link "Dashboard" at bounding box center [376, 23] width 90 height 17
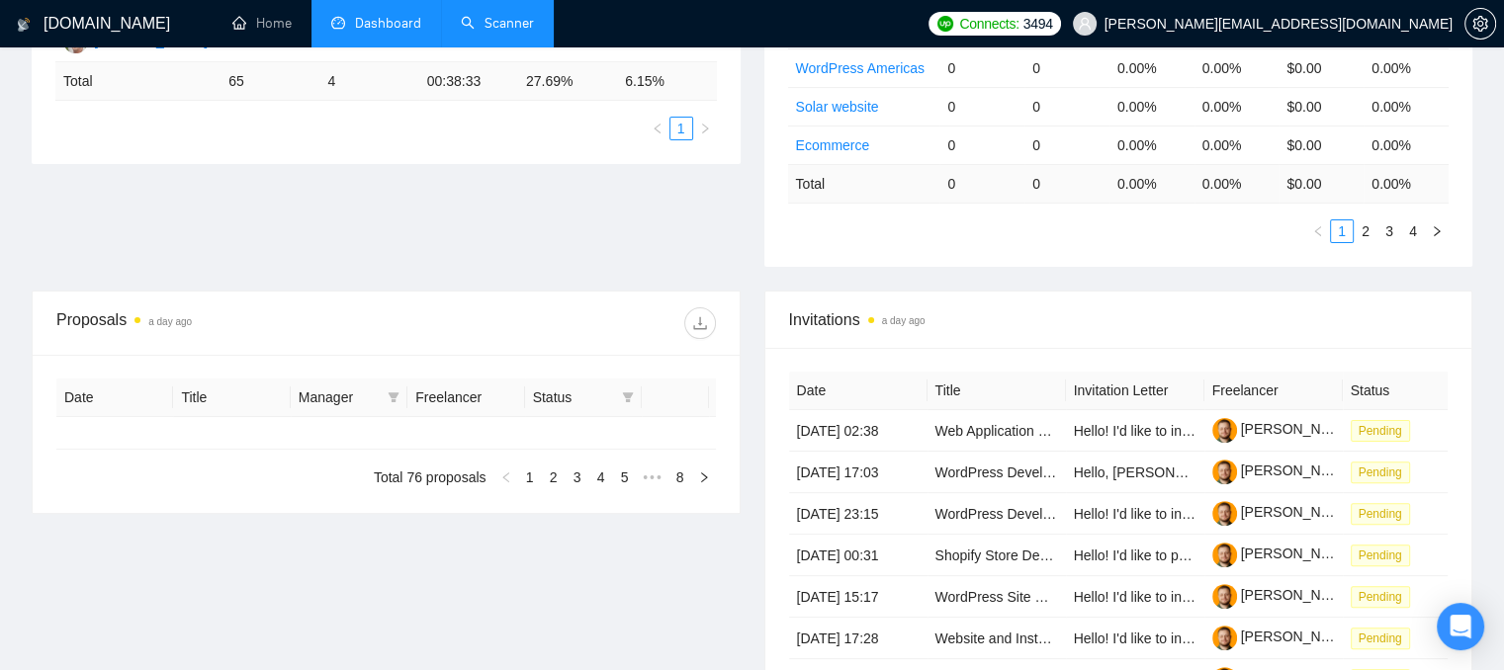
type input "[DATE]"
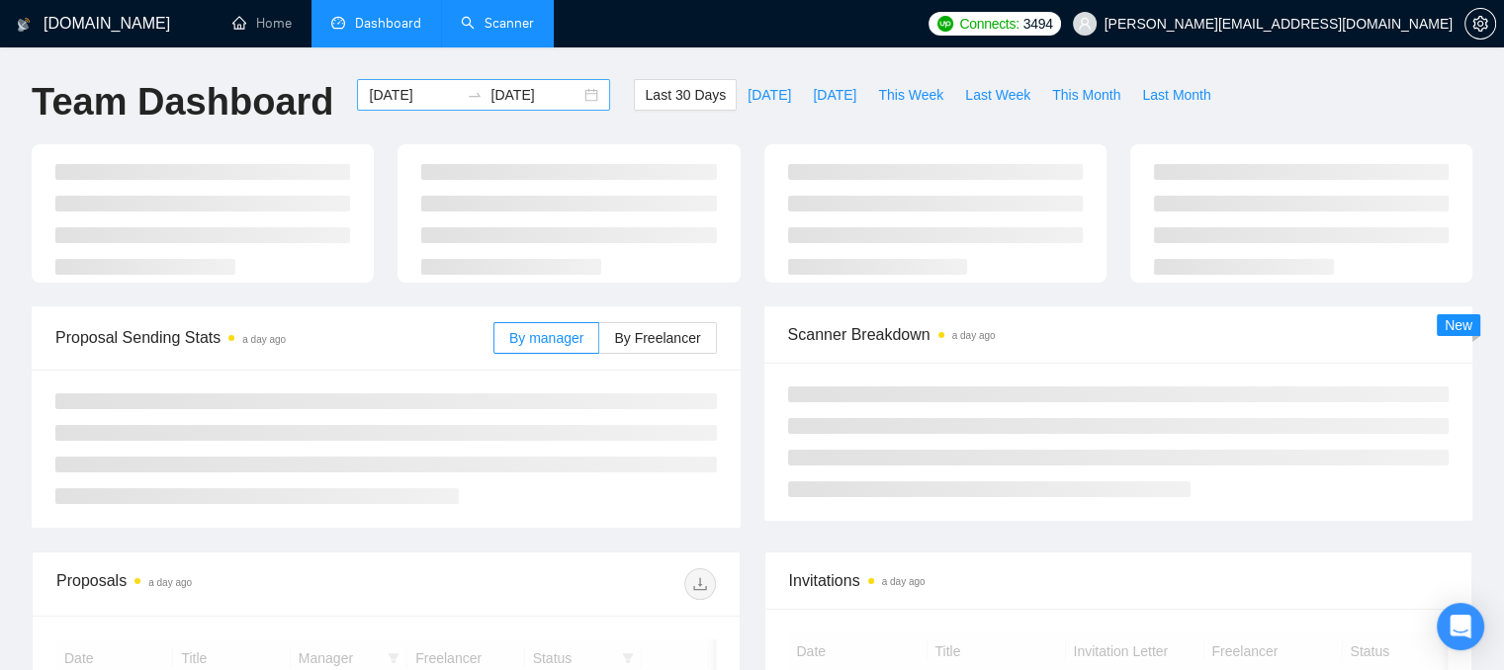
click at [407, 97] on input "[DATE]" at bounding box center [414, 95] width 90 height 22
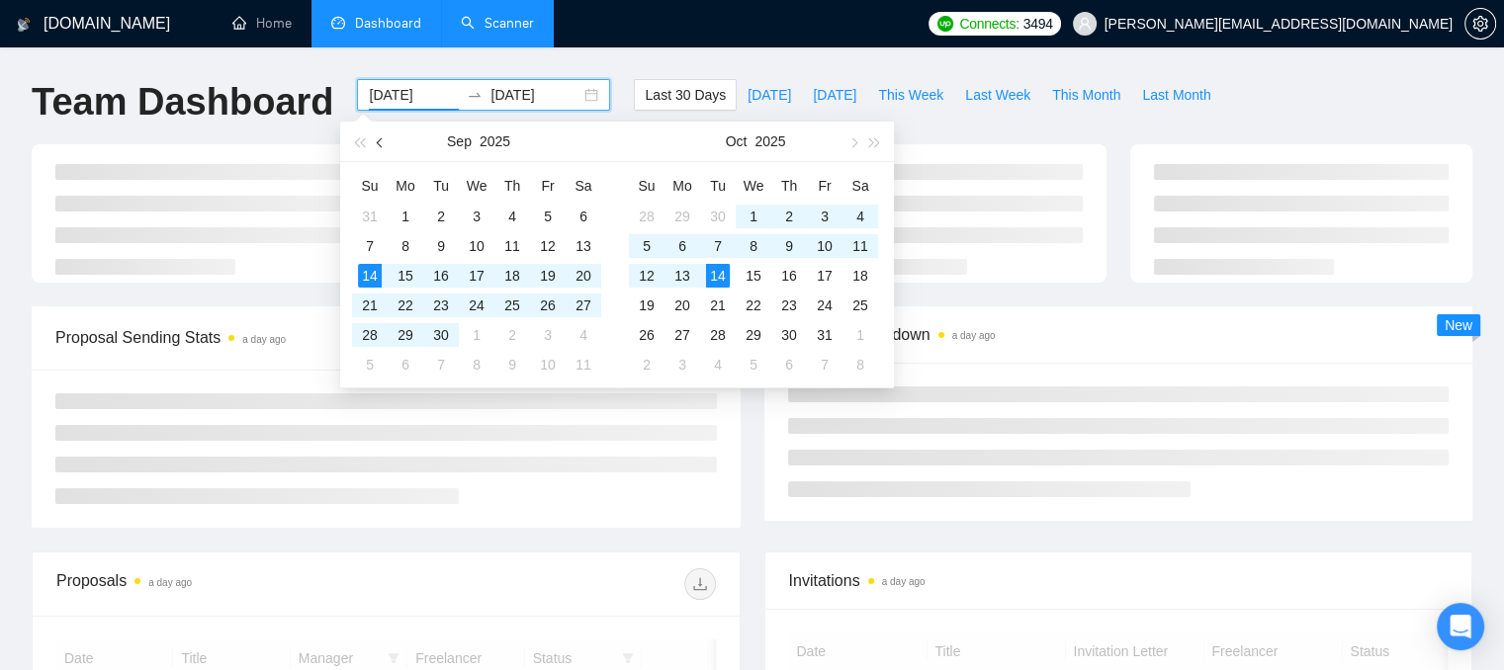
click at [388, 140] on button "button" at bounding box center [381, 142] width 22 height 40
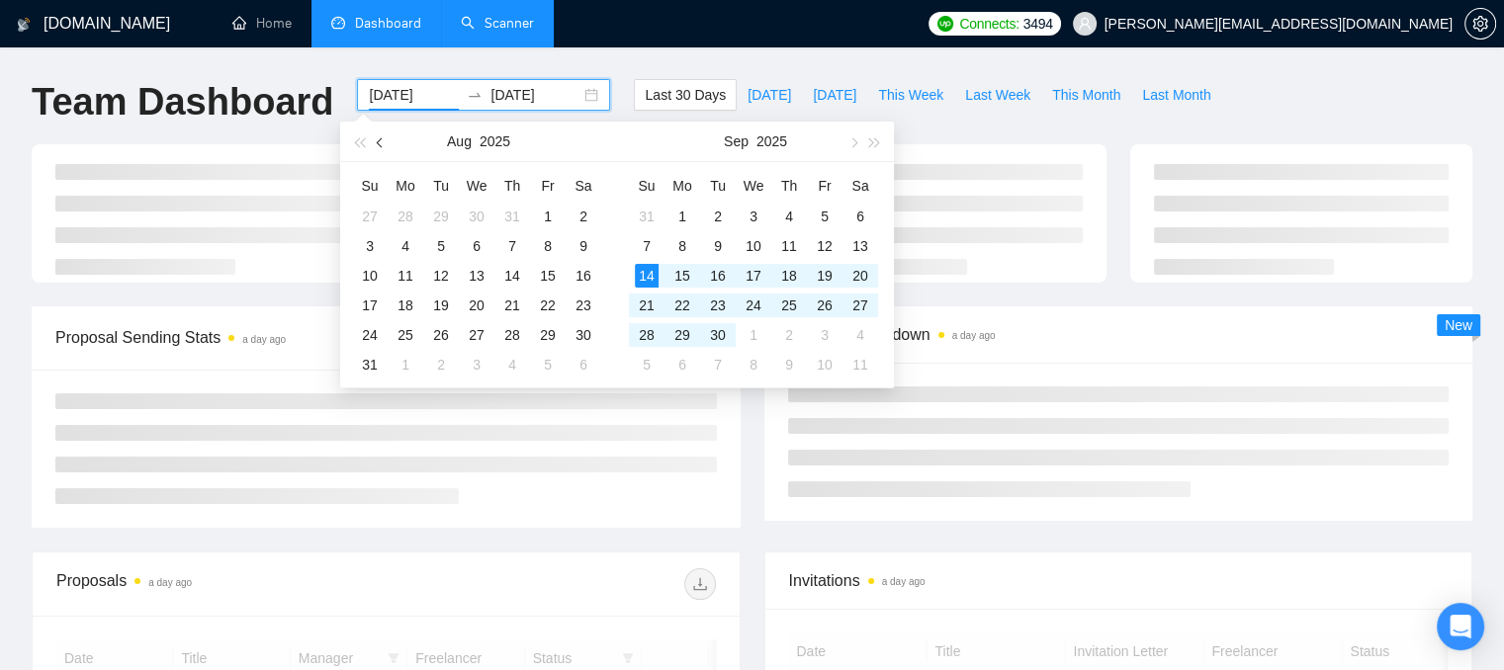
click at [388, 140] on button "button" at bounding box center [381, 142] width 22 height 40
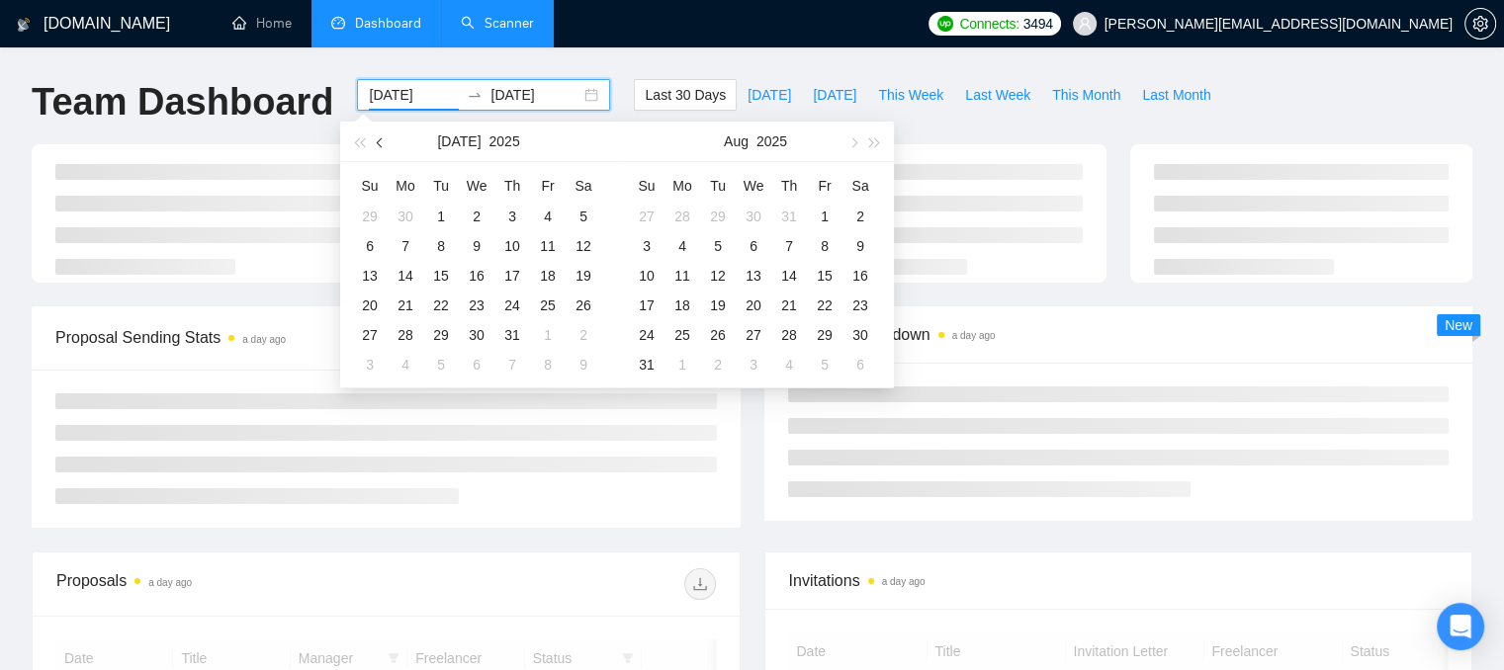
click at [388, 140] on button "button" at bounding box center [381, 142] width 22 height 40
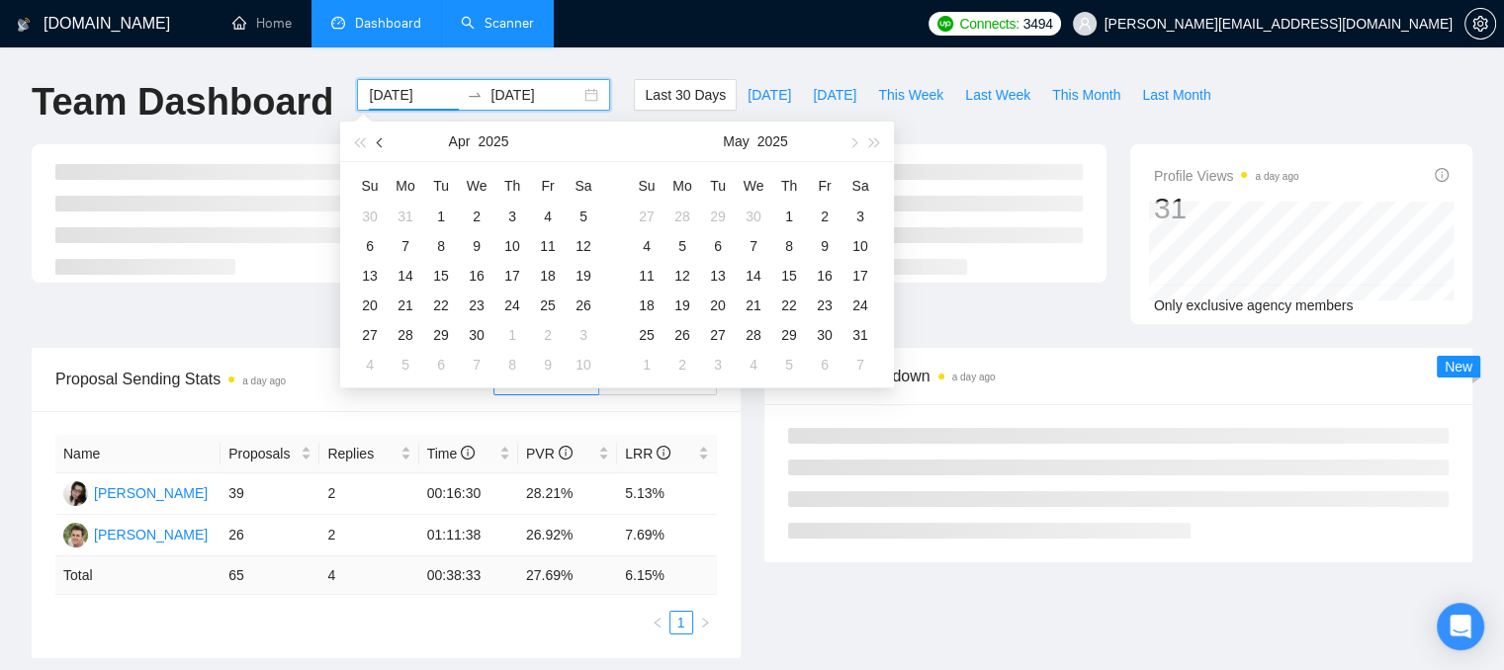
click at [388, 140] on button "button" at bounding box center [381, 142] width 22 height 40
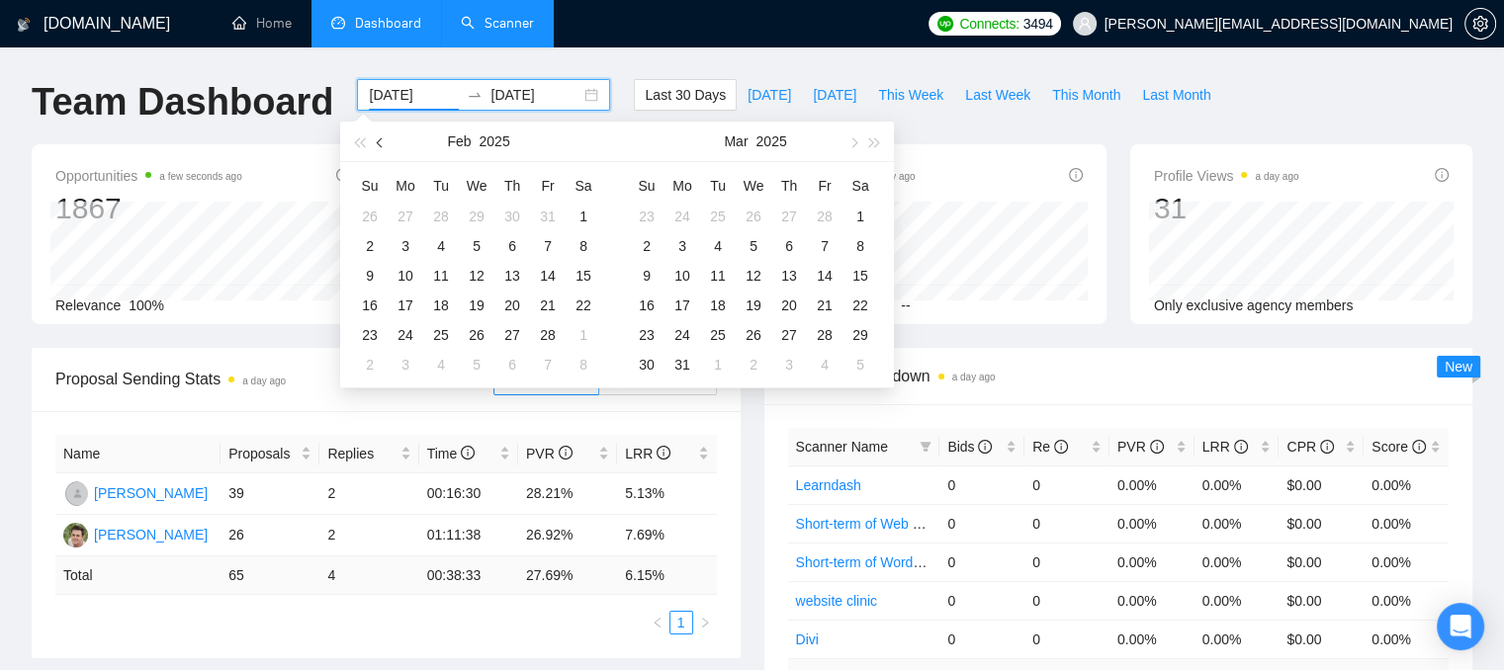
click at [388, 140] on button "button" at bounding box center [381, 142] width 22 height 40
type input "[DATE]"
drag, startPoint x: 480, startPoint y: 222, endPoint x: 502, endPoint y: 215, distance: 24.1
click at [481, 222] on div "1" at bounding box center [477, 217] width 24 height 24
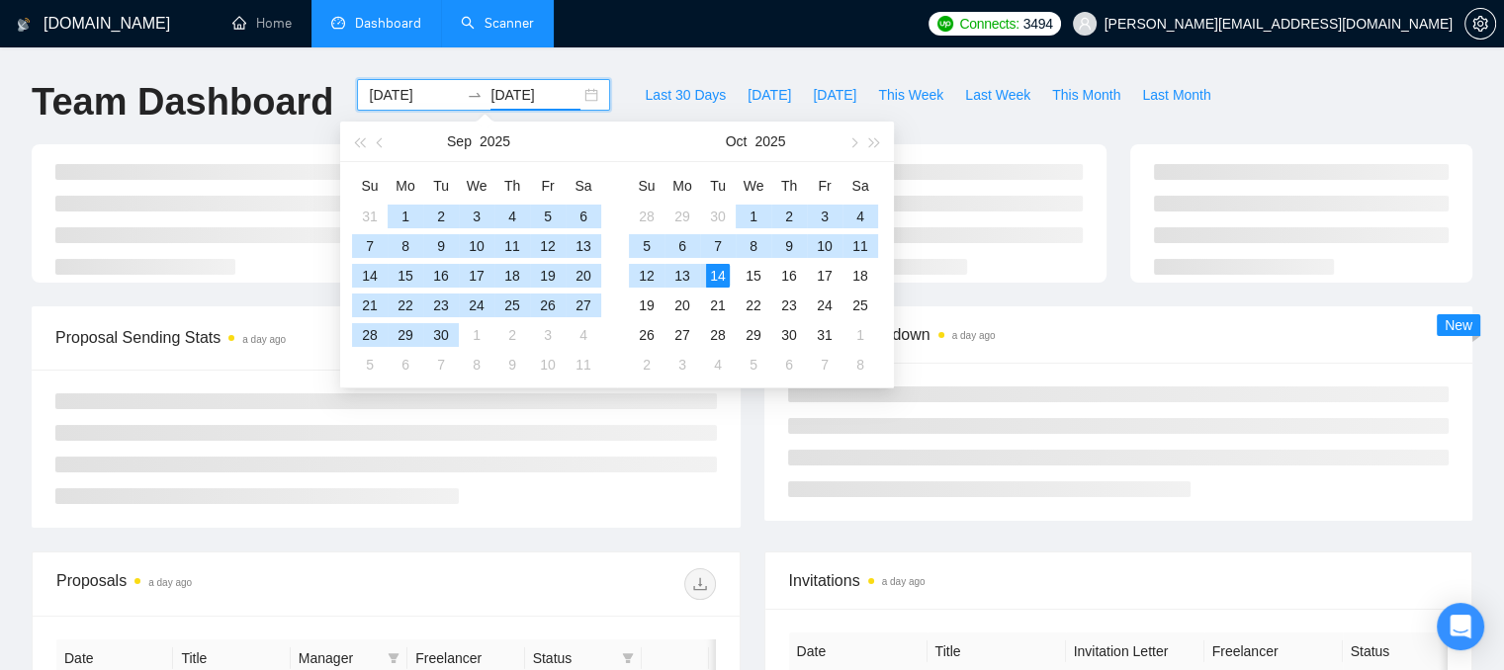
type input "[DATE]"
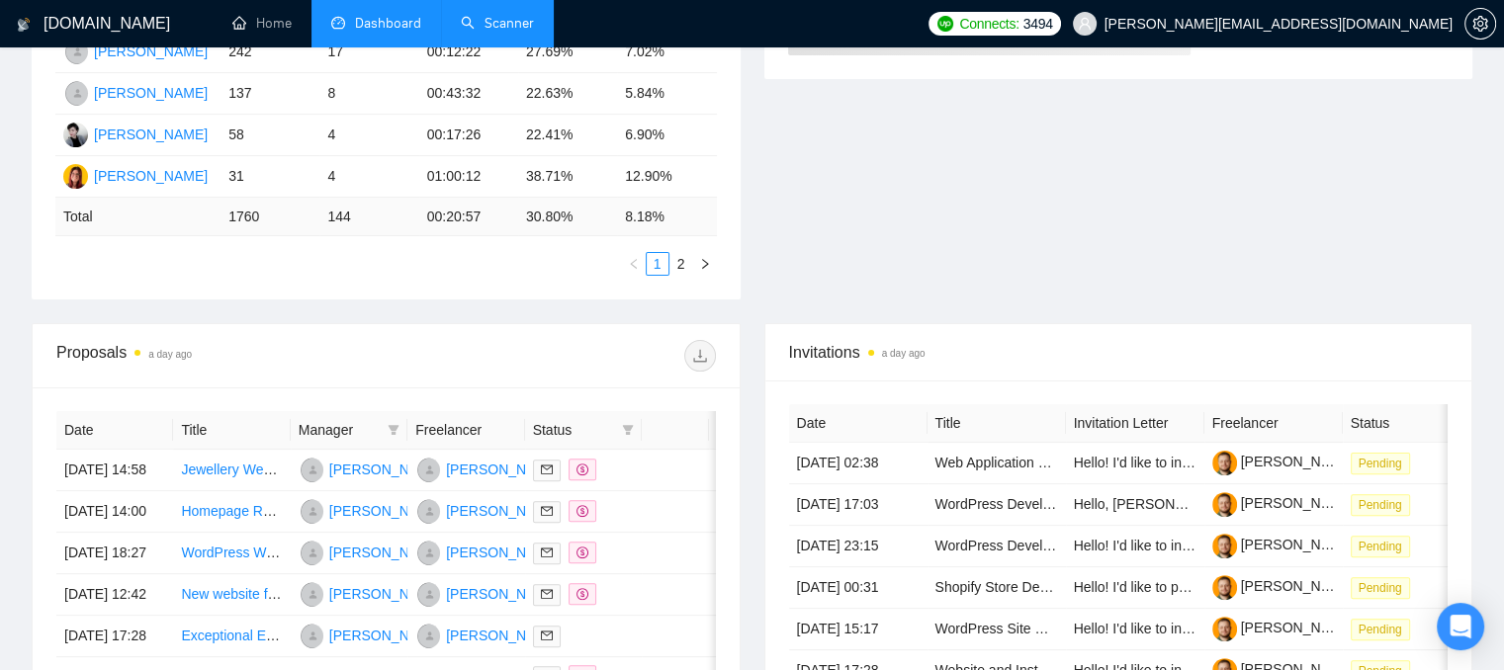
scroll to position [494, 0]
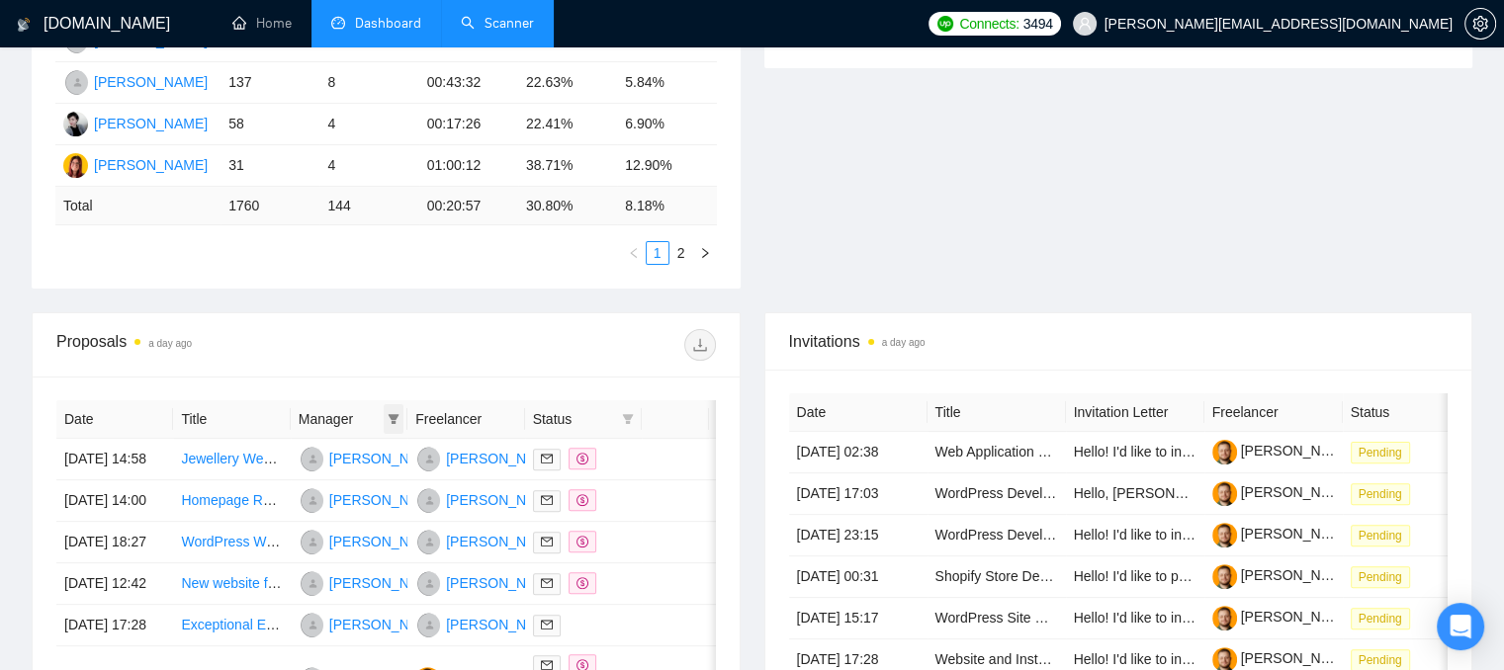
click at [390, 417] on icon "filter" at bounding box center [394, 419] width 11 height 10
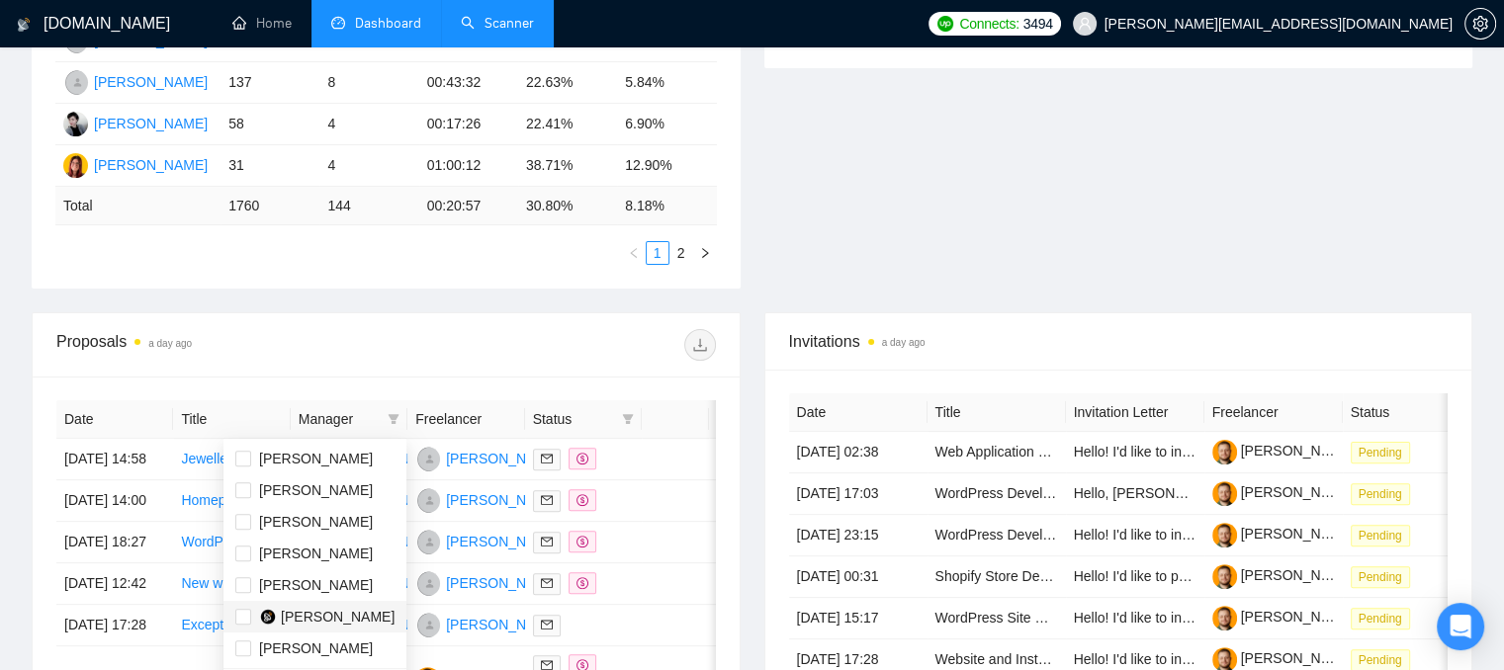
click at [297, 620] on span "[PERSON_NAME]" at bounding box center [338, 617] width 114 height 16
checkbox input "true"
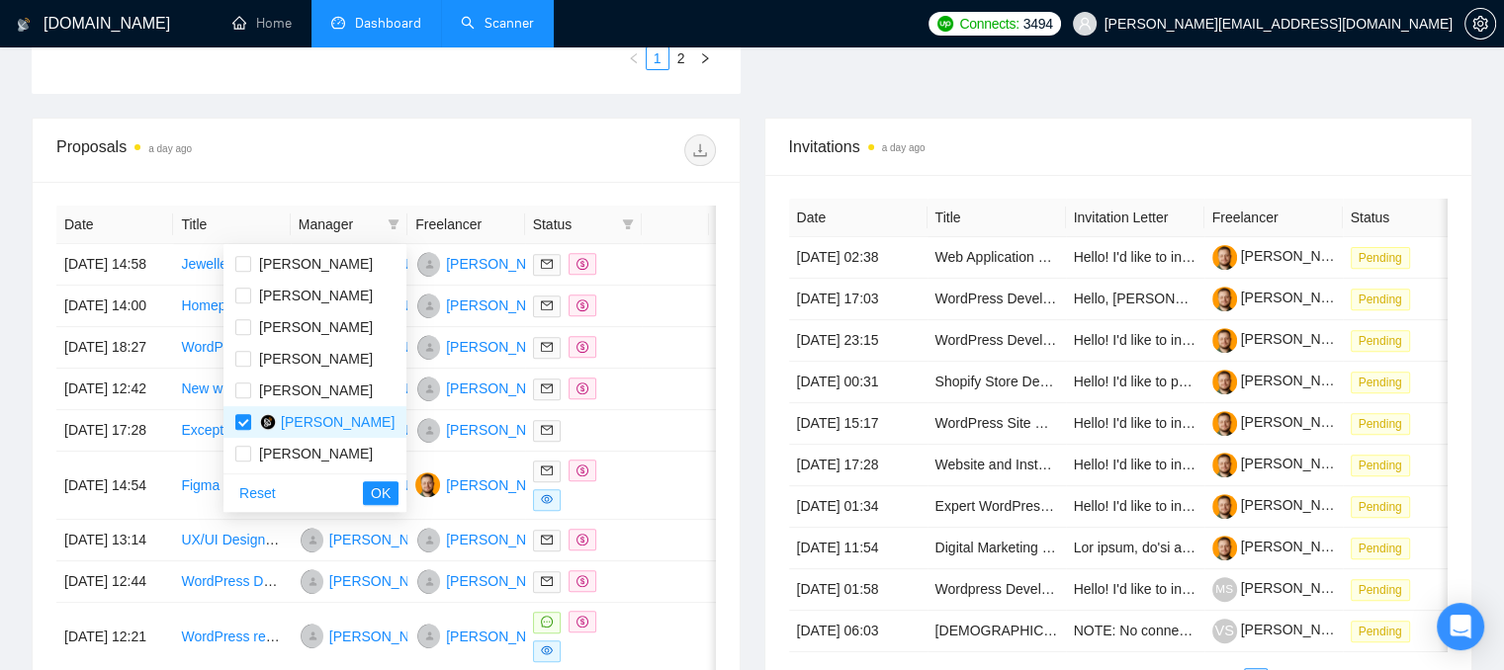
scroll to position [692, 0]
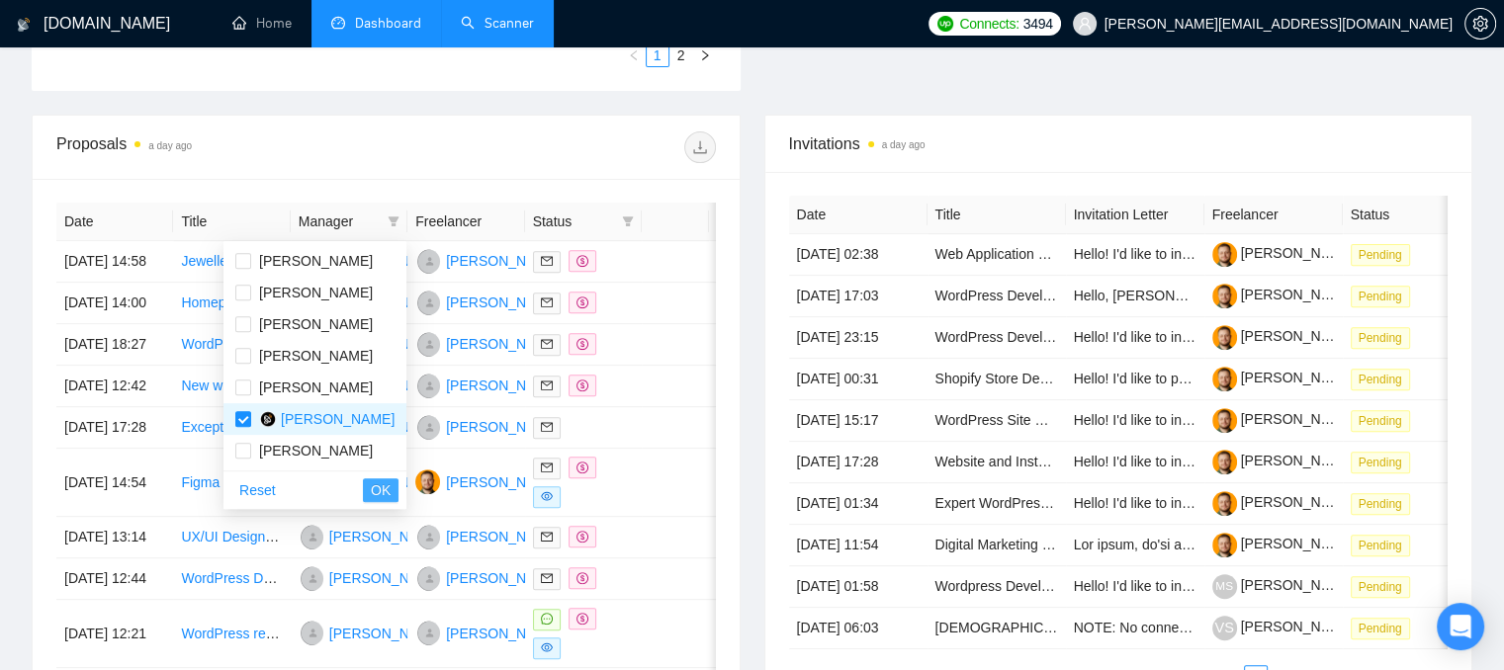
click at [378, 489] on span "OK" at bounding box center [381, 491] width 20 height 22
